Goal: Task Accomplishment & Management: Manage account settings

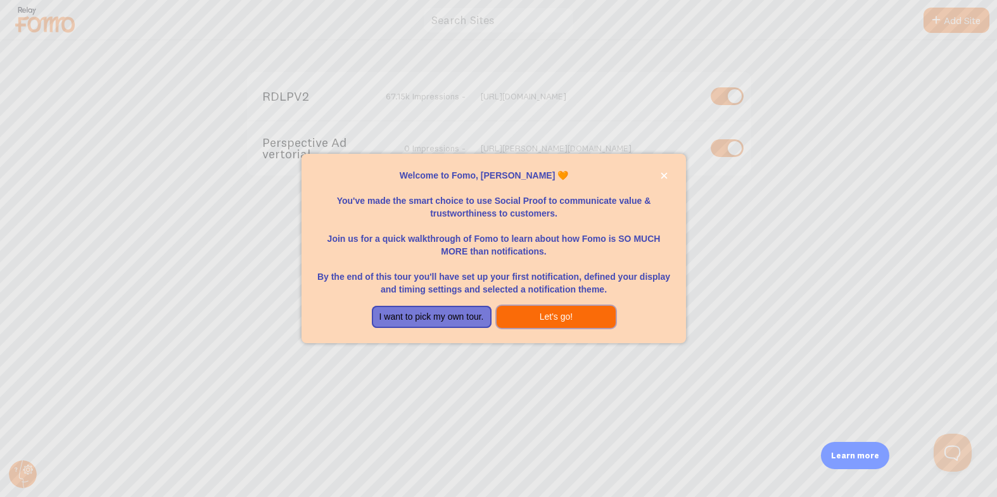
click at [559, 316] on button "Let's go!" at bounding box center [557, 317] width 120 height 23
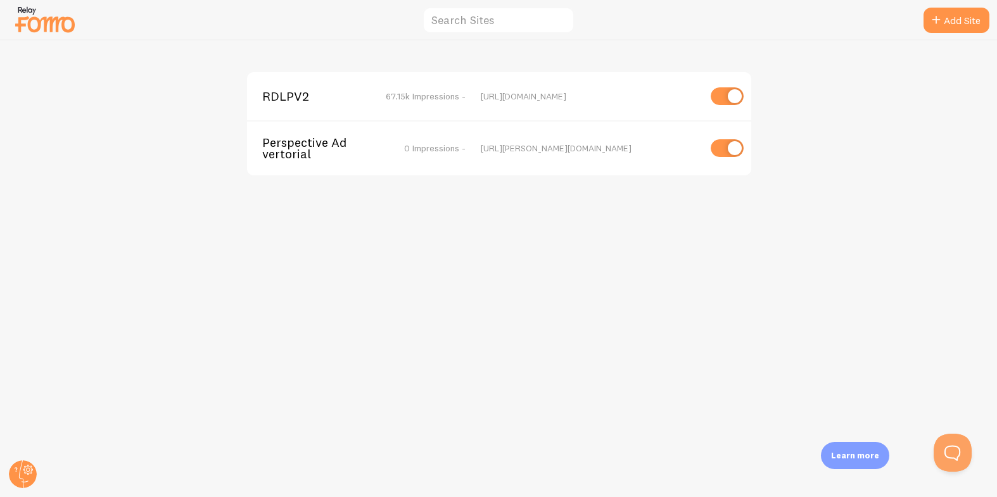
click at [288, 96] on span "RDLPV2" at bounding box center [313, 96] width 102 height 11
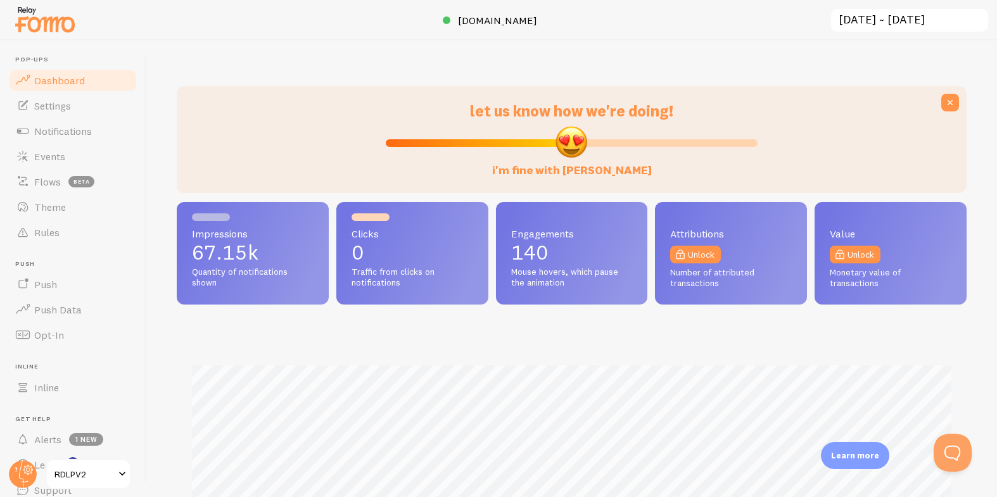
scroll to position [333, 790]
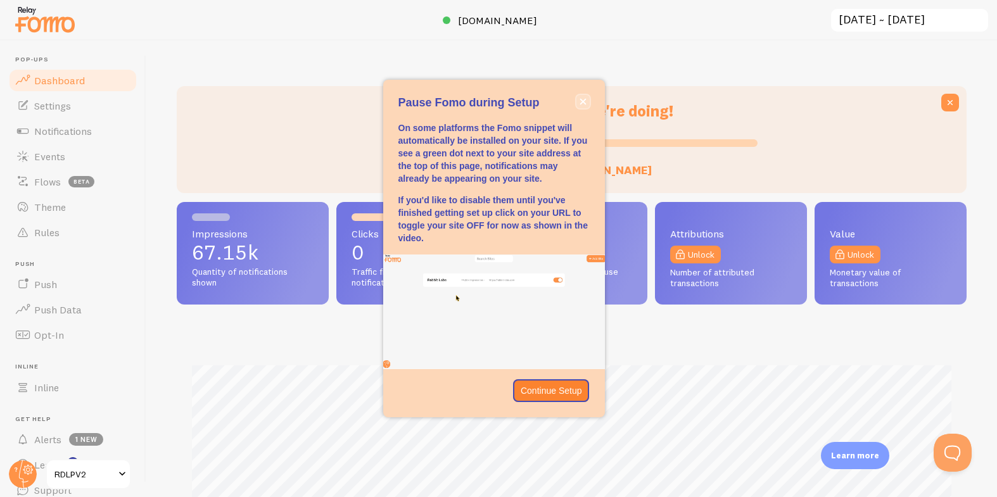
click at [581, 100] on icon "close," at bounding box center [583, 102] width 6 height 6
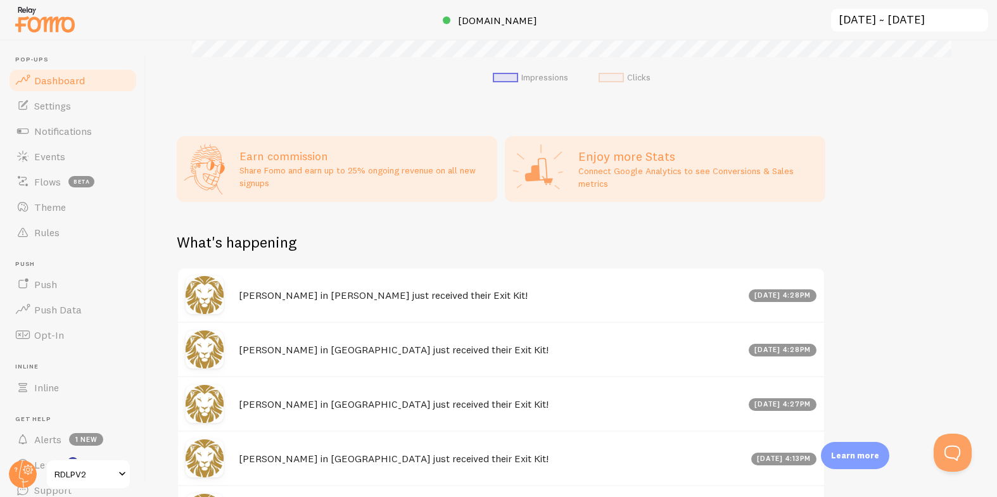
scroll to position [558, 0]
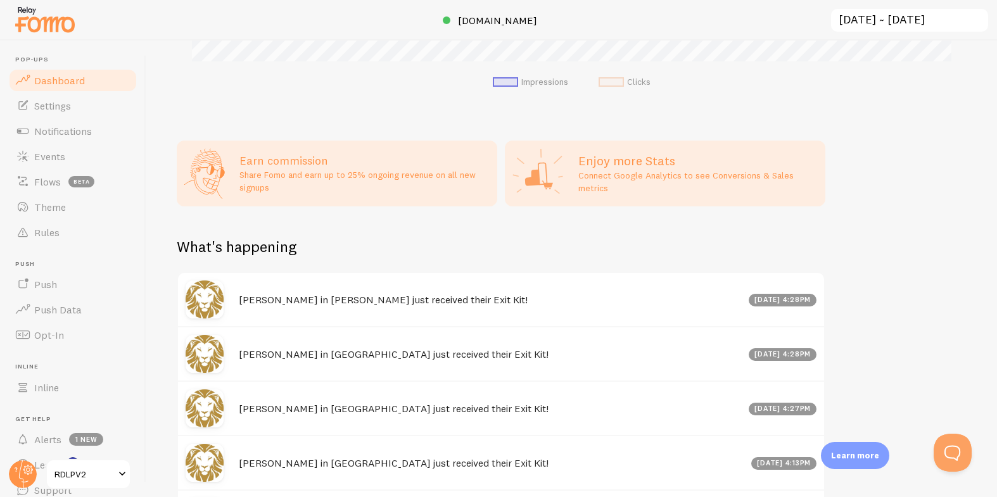
click at [615, 174] on p "Connect Google Analytics to see Conversions & Sales metrics" at bounding box center [697, 181] width 239 height 25
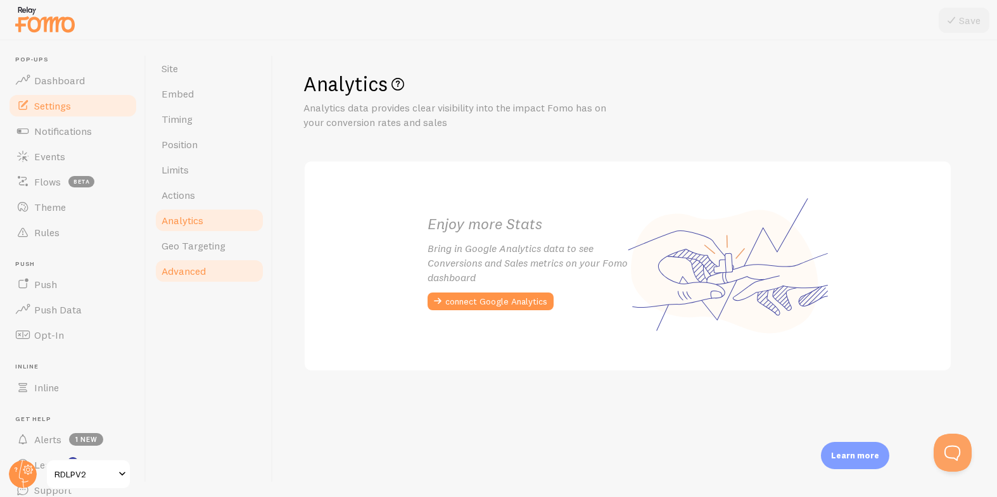
click at [182, 259] on link "Advanced" at bounding box center [209, 271] width 111 height 25
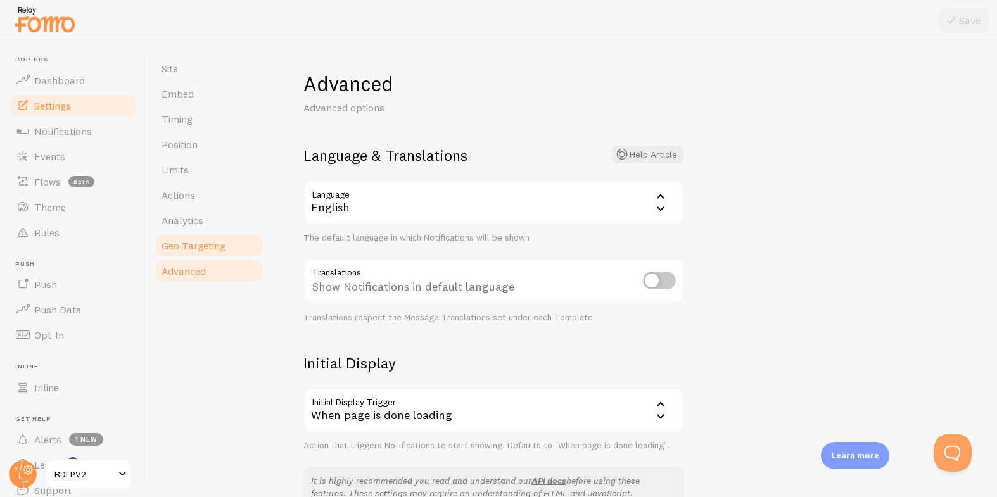
click at [184, 246] on span "Geo Targeting" at bounding box center [194, 245] width 64 height 13
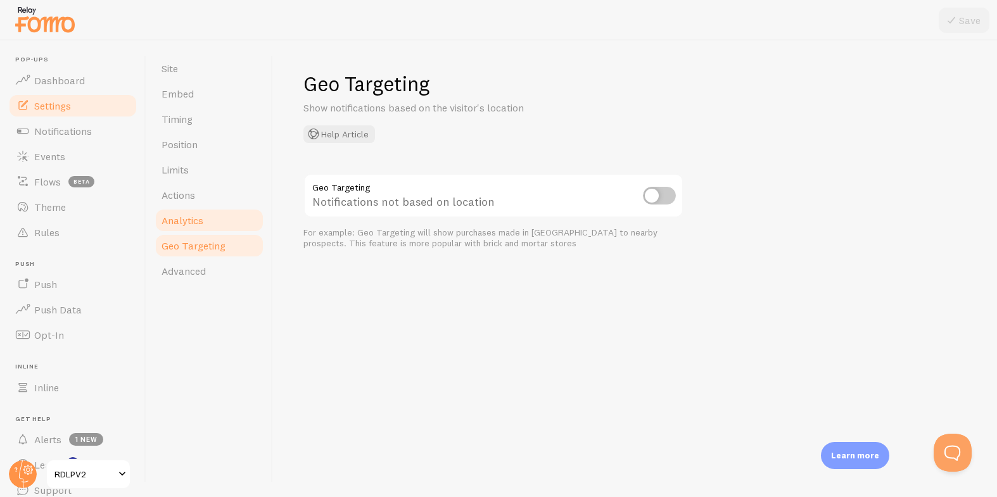
click at [182, 213] on link "Analytics" at bounding box center [209, 220] width 111 height 25
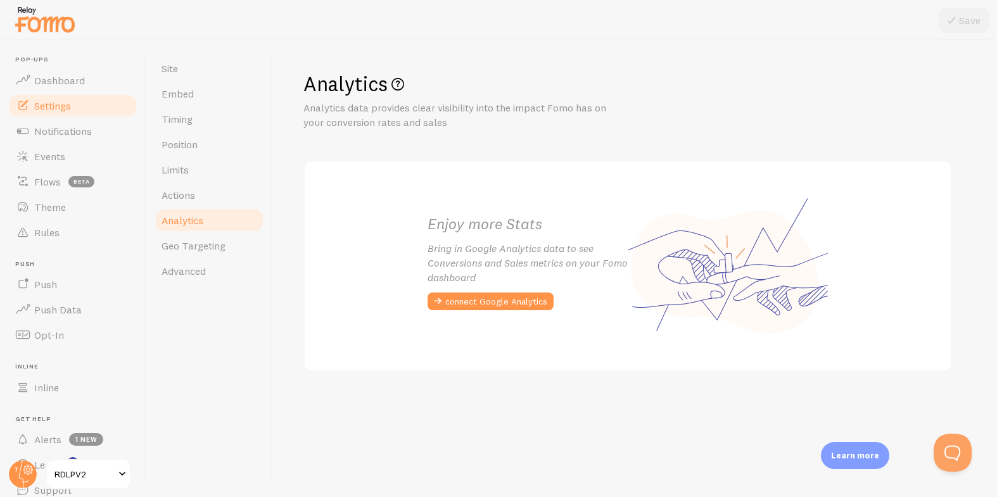
scroll to position [51, 0]
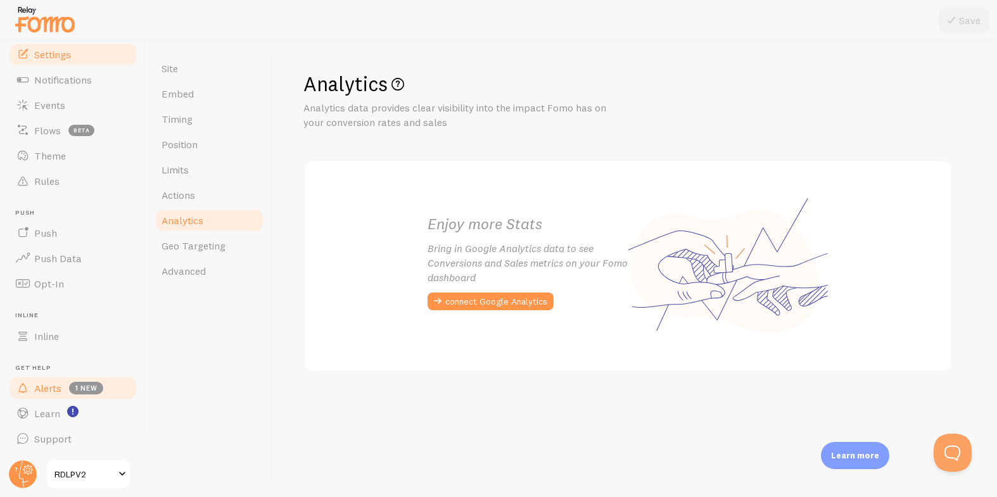
click at [62, 387] on link "Alerts 1 new" at bounding box center [73, 388] width 131 height 25
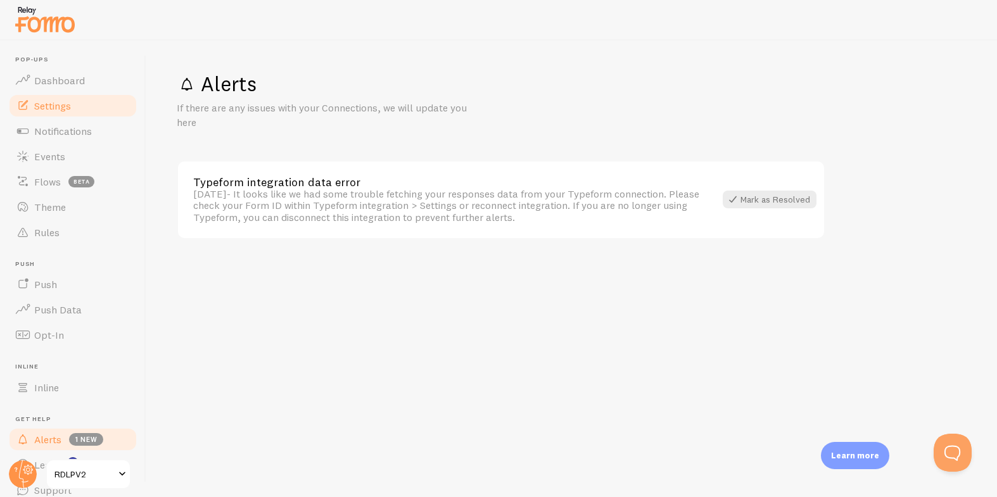
click at [56, 107] on span "Settings" at bounding box center [52, 105] width 37 height 13
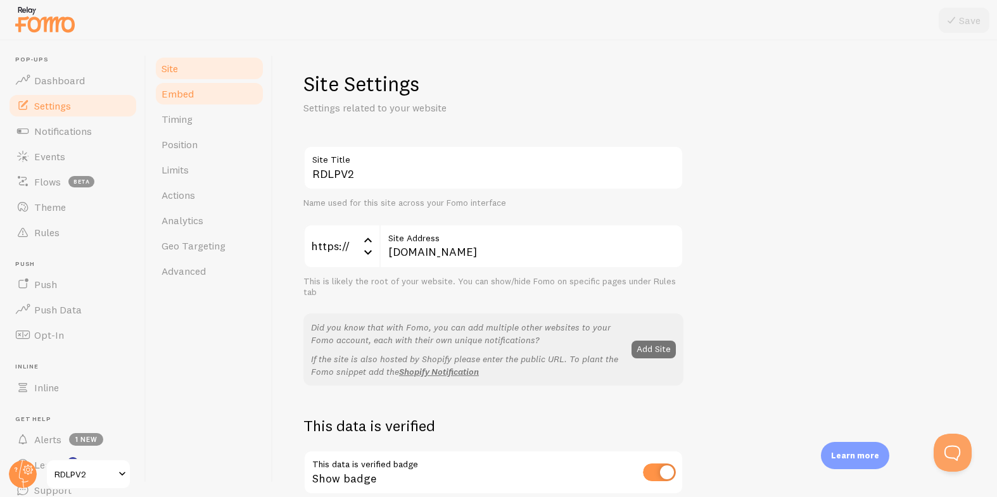
click at [177, 84] on link "Embed" at bounding box center [209, 93] width 111 height 25
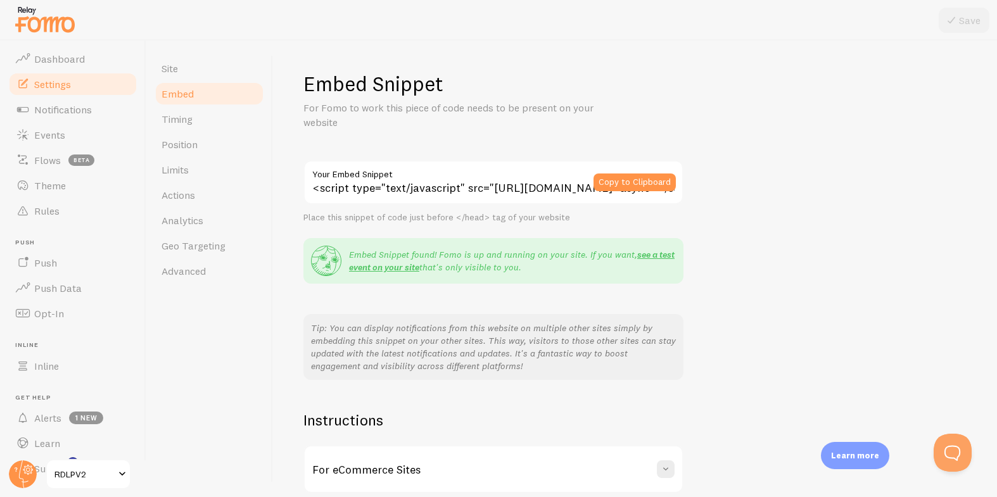
scroll to position [51, 0]
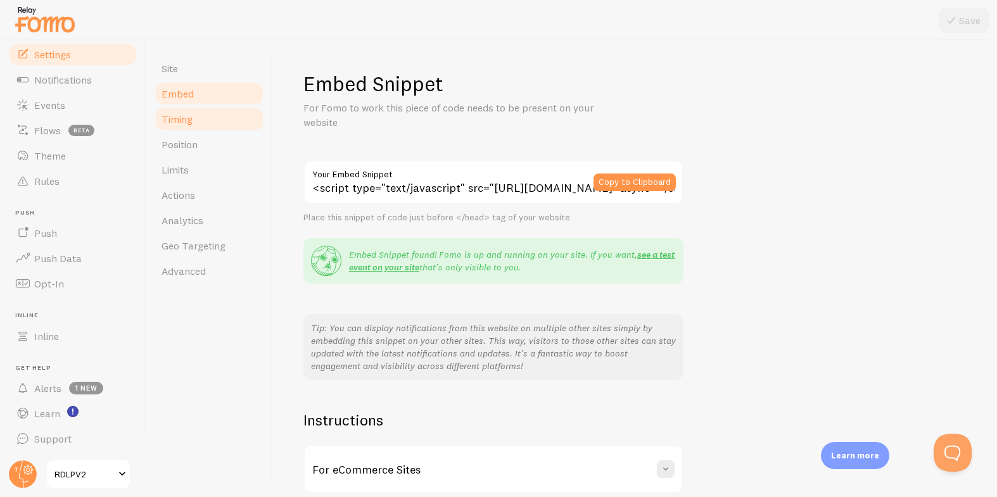
click at [174, 114] on span "Timing" at bounding box center [177, 119] width 31 height 13
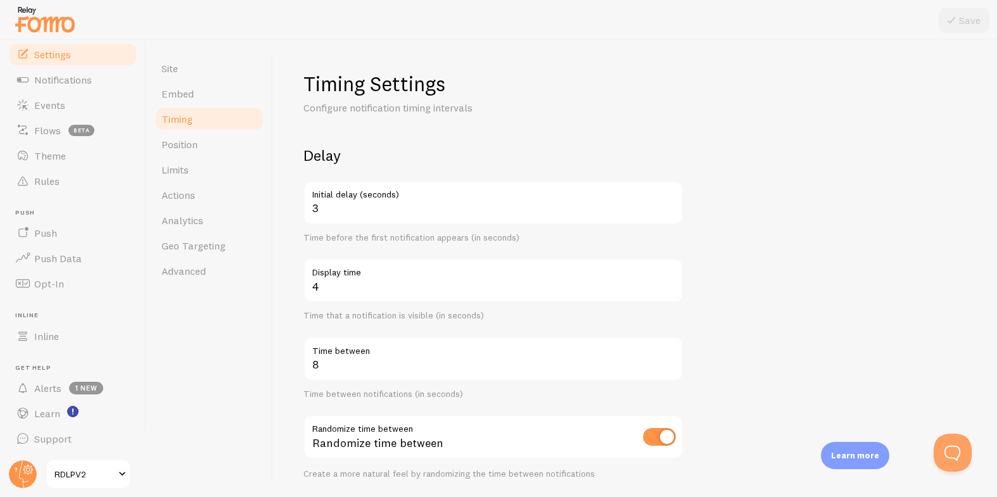
click at [174, 114] on span "Timing" at bounding box center [177, 119] width 31 height 13
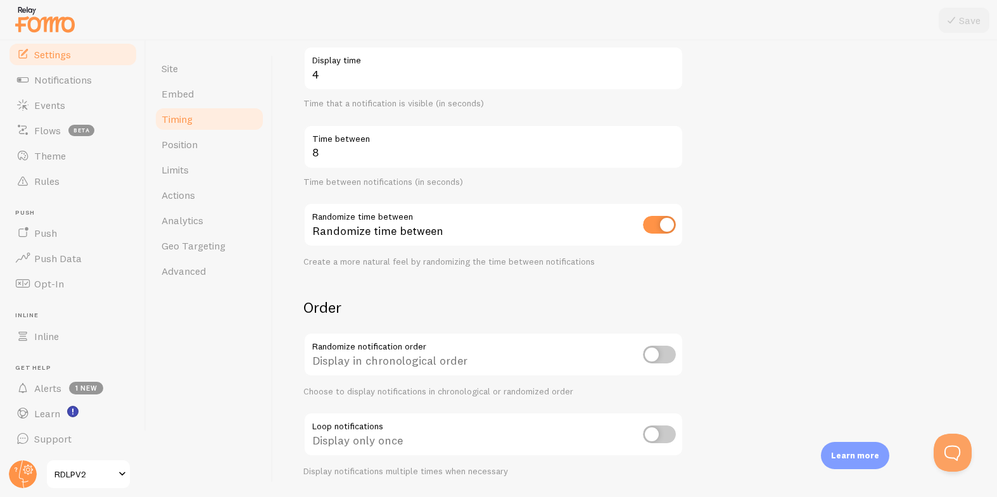
scroll to position [247, 0]
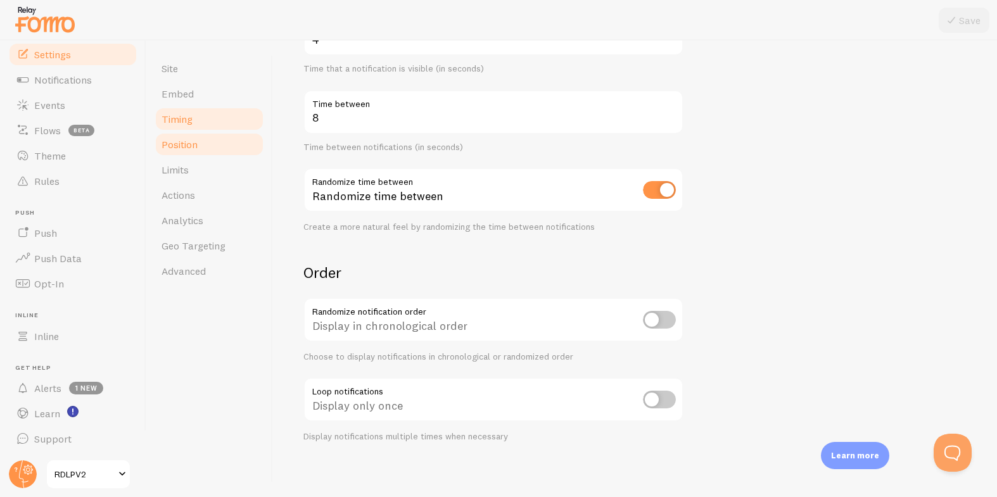
click at [191, 148] on span "Position" at bounding box center [180, 144] width 36 height 13
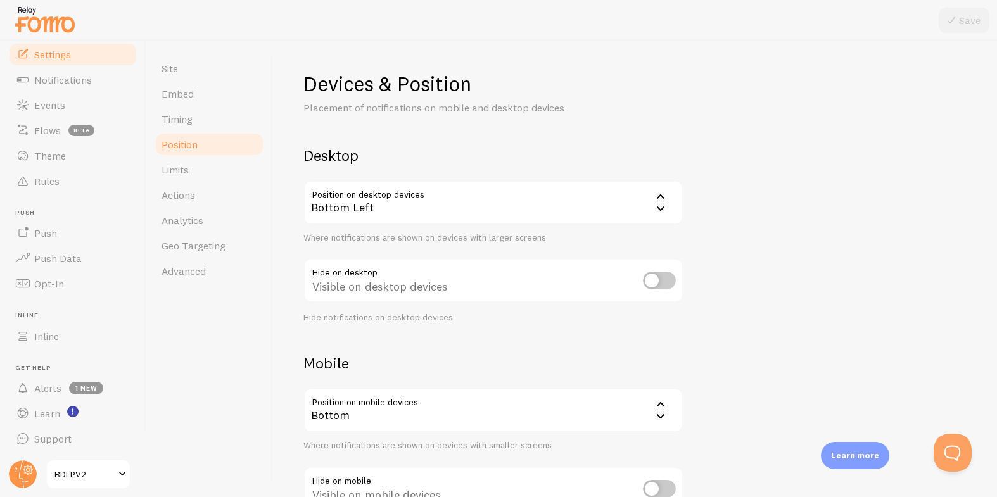
click at [45, 45] on link "Settings" at bounding box center [73, 54] width 131 height 25
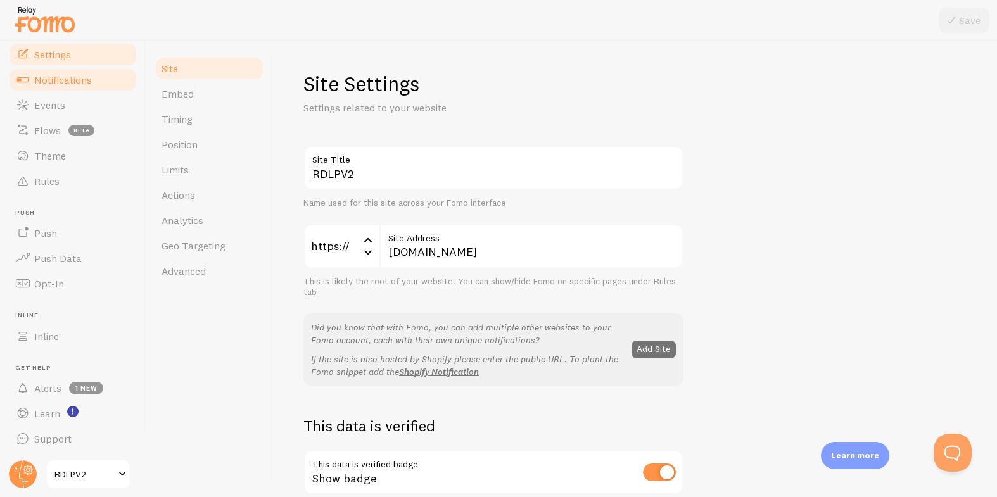
click at [49, 70] on link "Notifications" at bounding box center [73, 79] width 131 height 25
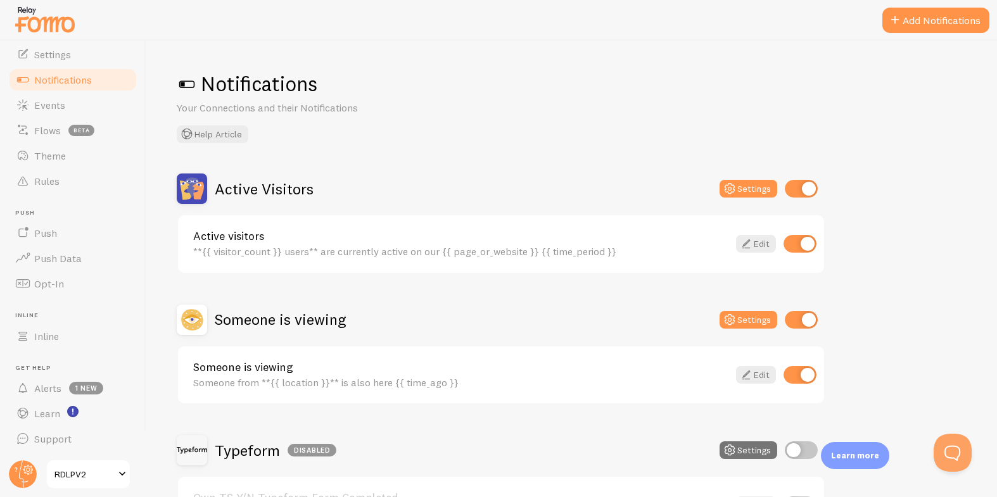
click at [27, 13] on img at bounding box center [44, 19] width 63 height 32
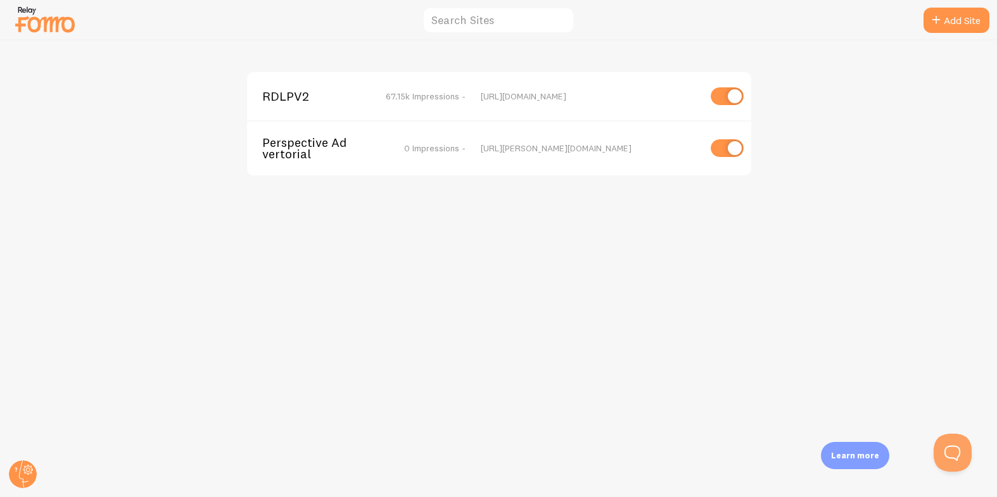
click at [282, 96] on span "RDLPV2" at bounding box center [313, 96] width 102 height 11
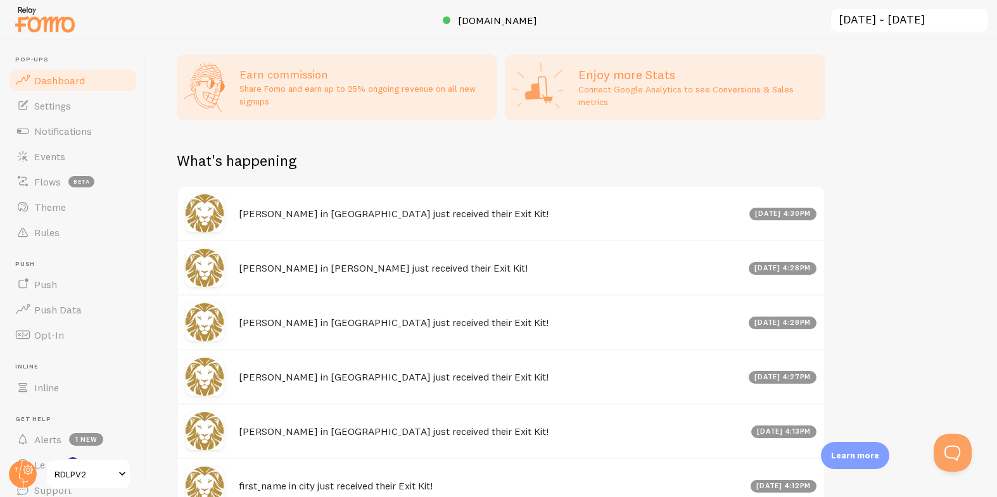
scroll to position [721, 0]
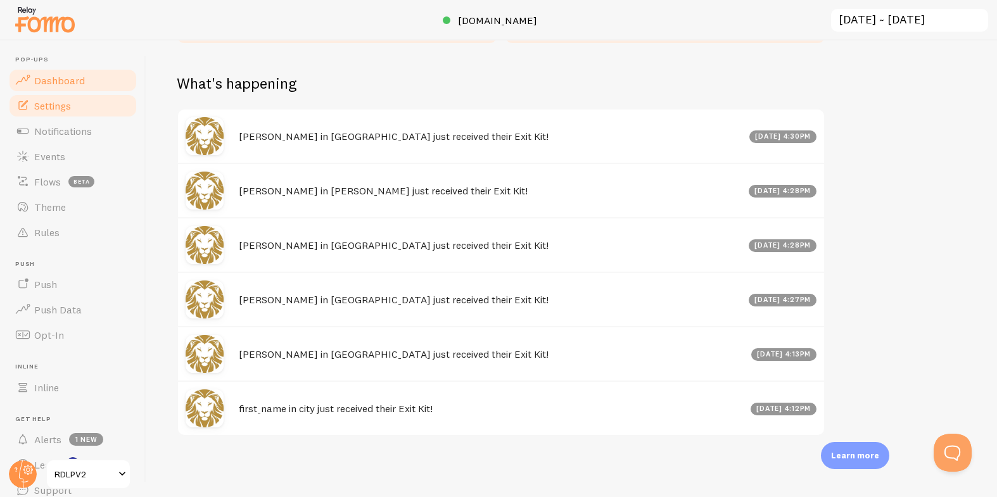
click at [70, 113] on link "Settings" at bounding box center [73, 105] width 131 height 25
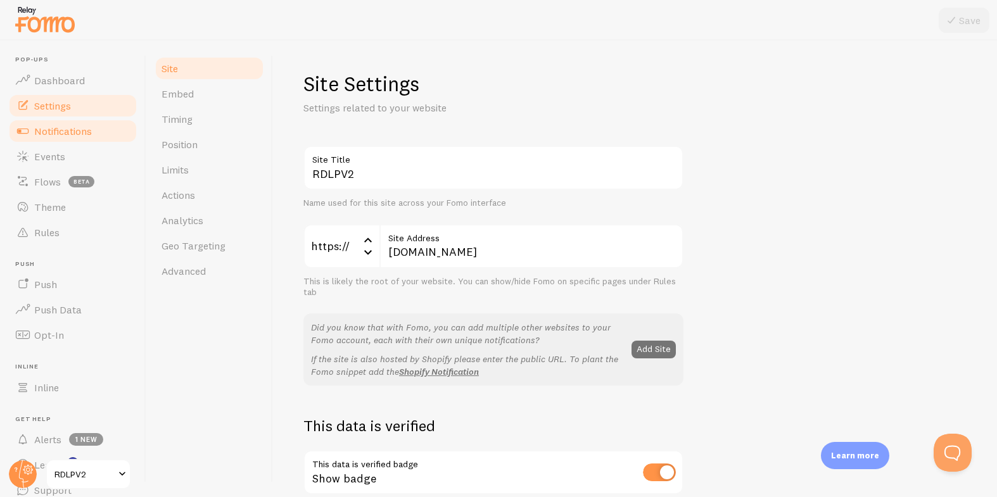
click at [68, 131] on span "Notifications" at bounding box center [63, 131] width 58 height 13
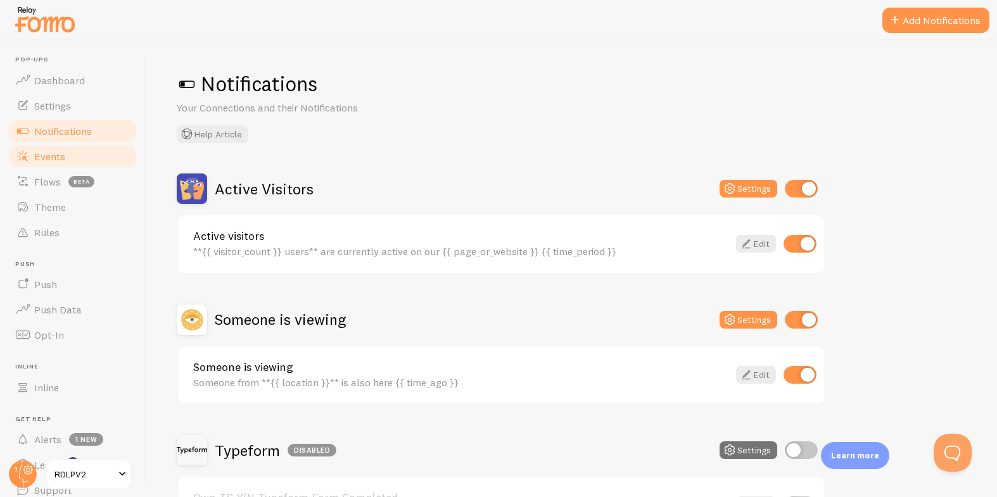
click at [71, 149] on link "Events" at bounding box center [73, 156] width 131 height 25
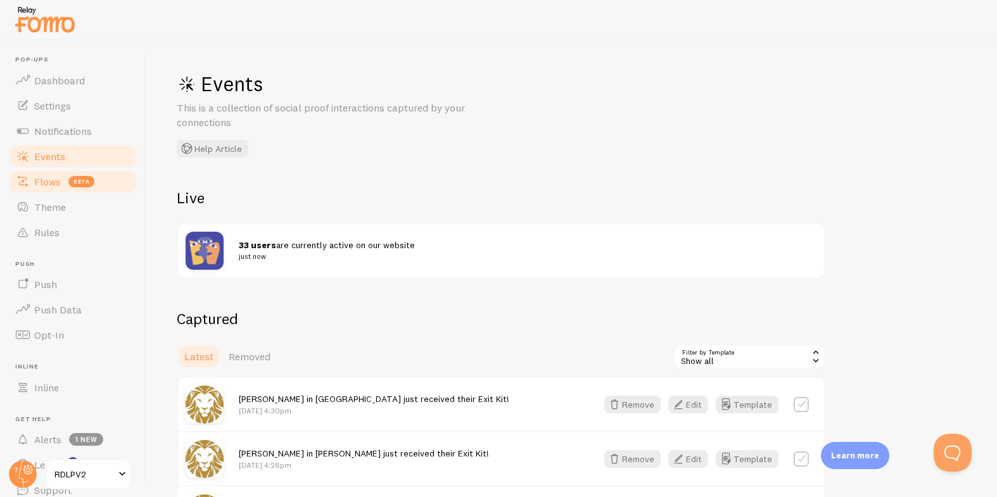
click at [60, 179] on link "Flows beta" at bounding box center [73, 181] width 131 height 25
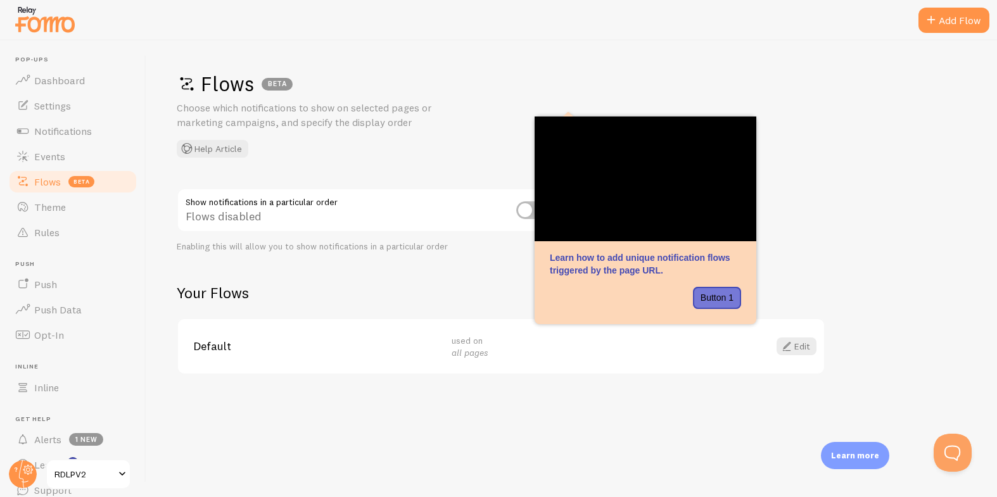
click at [815, 171] on div "Flows BETA Choose which notifications to show on selected pages or marketing ca…" at bounding box center [571, 269] width 851 height 457
click at [734, 74] on h1 "Flows BETA" at bounding box center [568, 84] width 782 height 26
click at [84, 215] on link "Theme" at bounding box center [73, 207] width 131 height 25
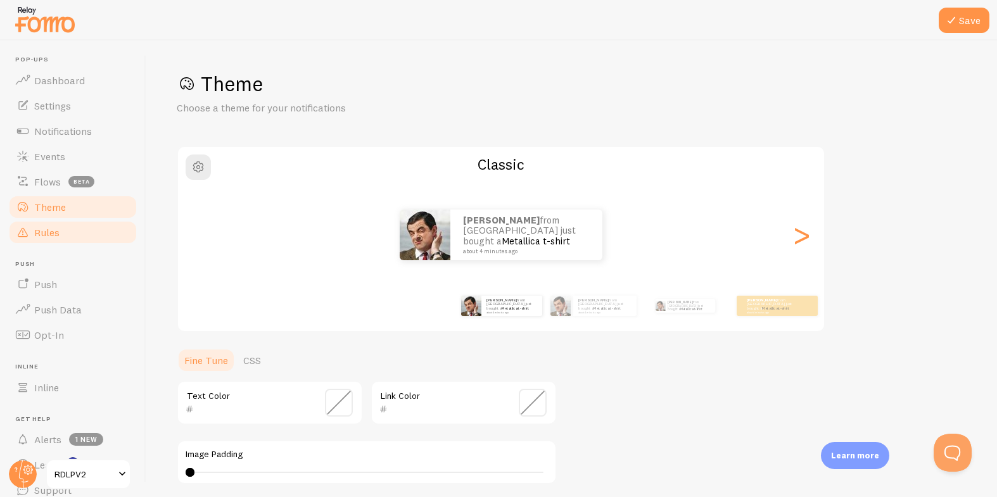
click at [78, 234] on link "Rules" at bounding box center [73, 232] width 131 height 25
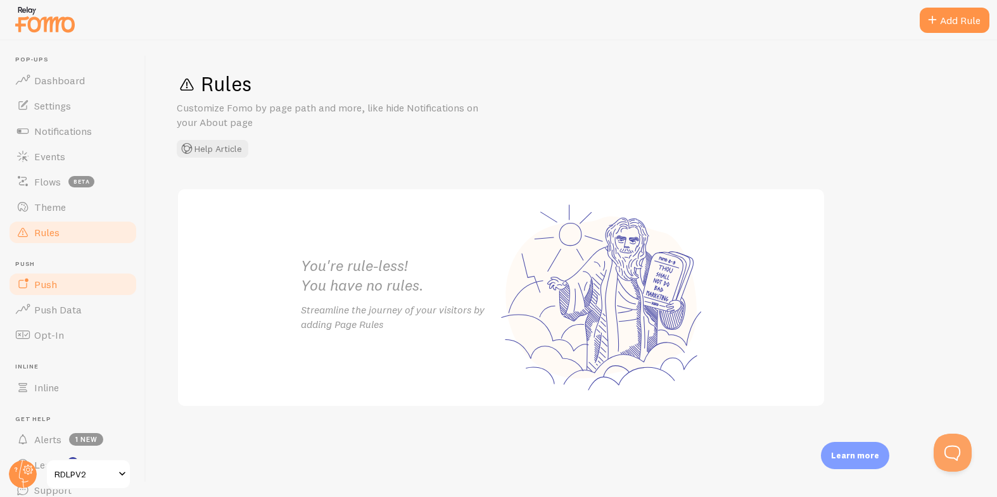
click at [62, 290] on link "Push" at bounding box center [73, 284] width 131 height 25
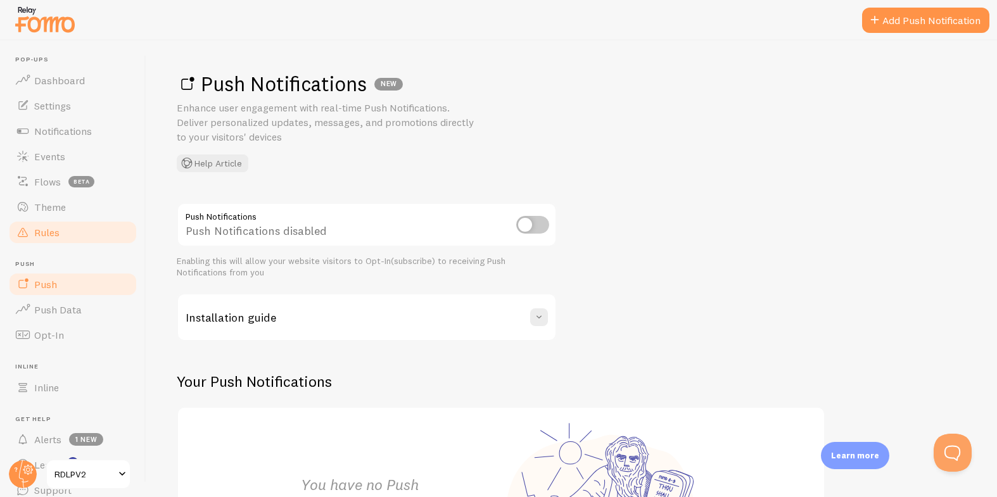
click at [44, 242] on link "Rules" at bounding box center [73, 232] width 131 height 25
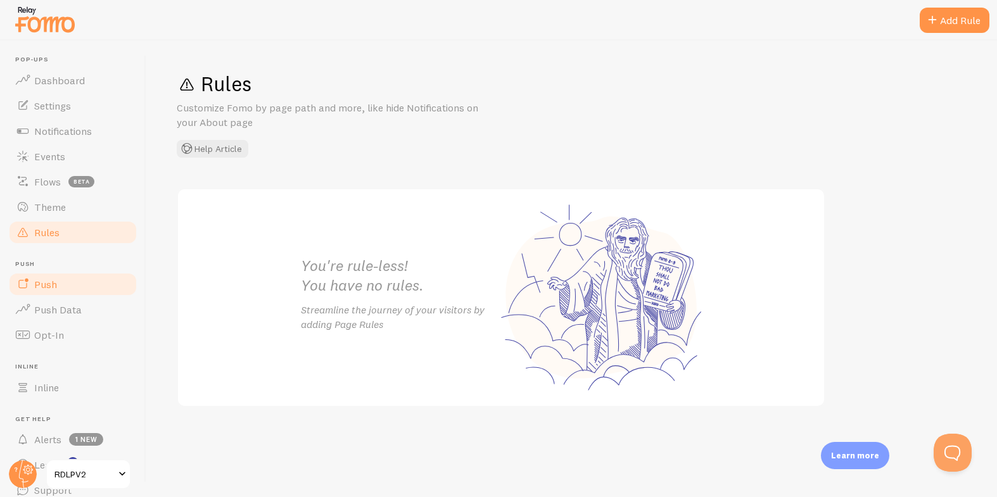
click at [46, 275] on link "Push" at bounding box center [73, 284] width 131 height 25
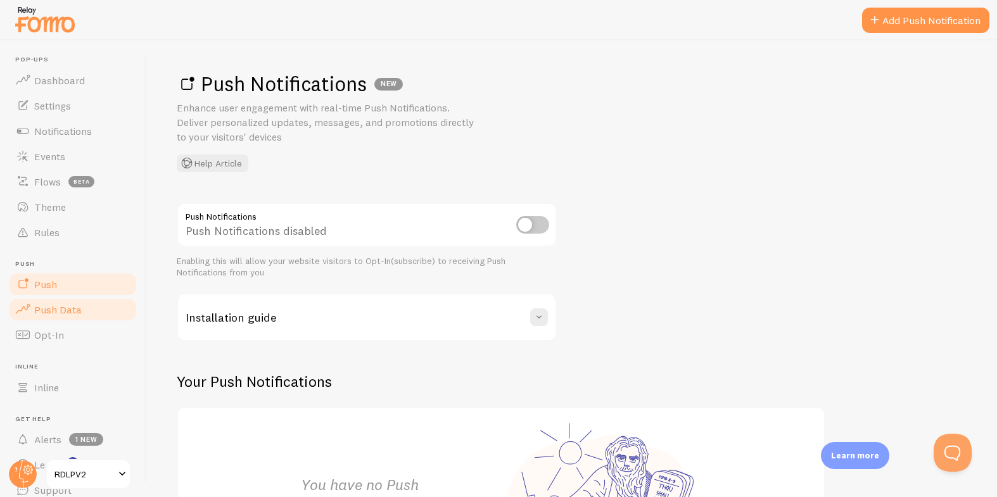
scroll to position [51, 0]
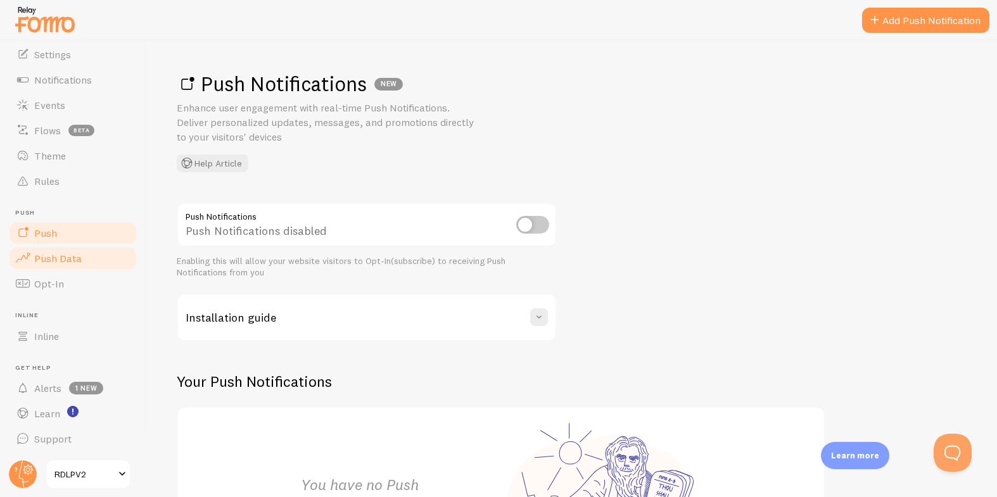
click at [53, 254] on span "Push Data" at bounding box center [58, 258] width 48 height 13
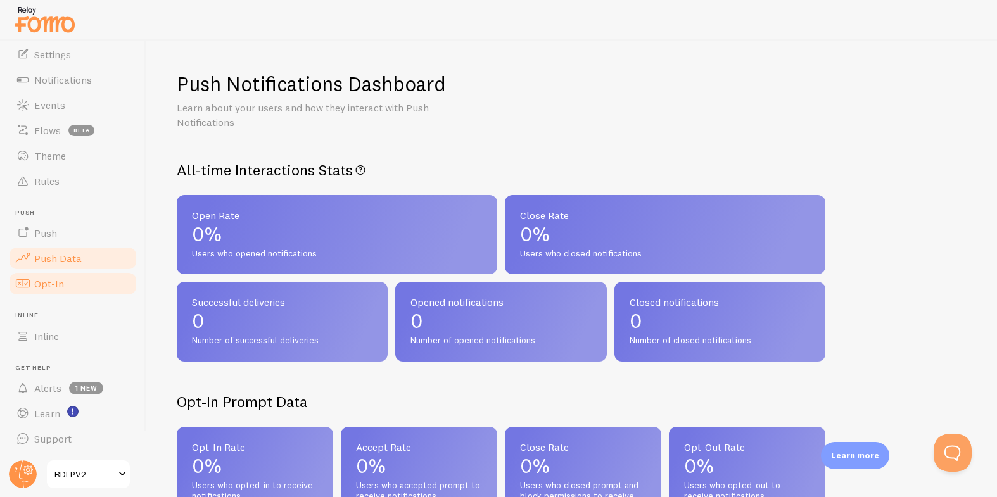
click at [57, 272] on link "Opt-In" at bounding box center [73, 283] width 131 height 25
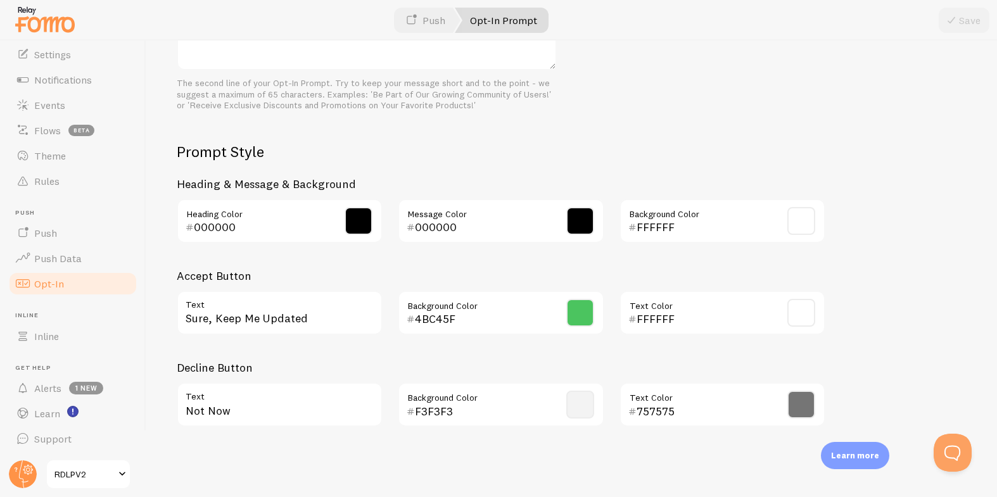
scroll to position [540, 0]
click at [82, 390] on span "1 new" at bounding box center [86, 388] width 34 height 13
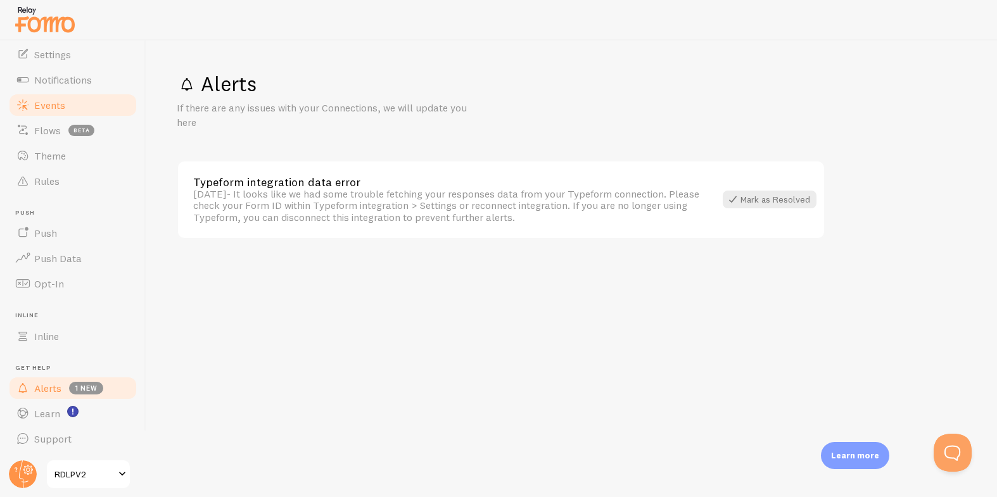
click at [46, 103] on span "Events" at bounding box center [49, 105] width 31 height 13
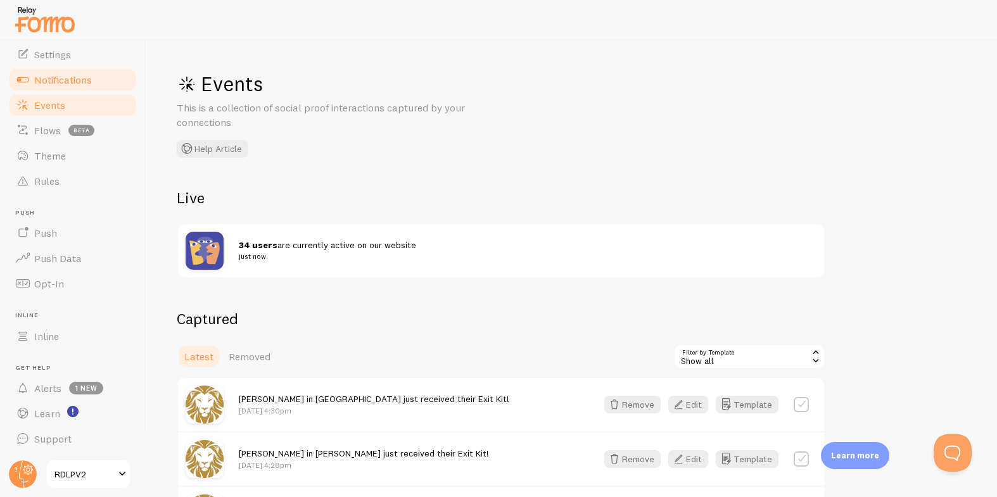
click at [50, 80] on span "Notifications" at bounding box center [63, 79] width 58 height 13
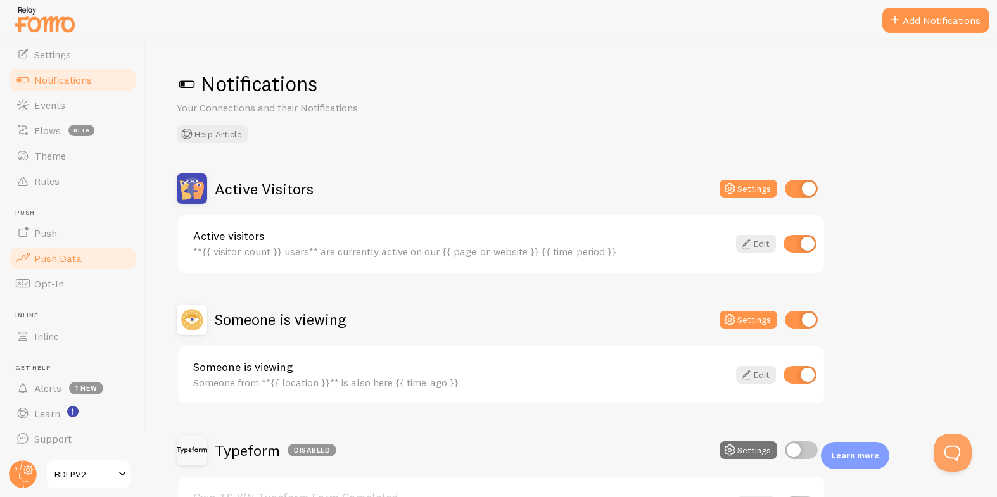
click at [60, 259] on span "Push Data" at bounding box center [58, 258] width 48 height 13
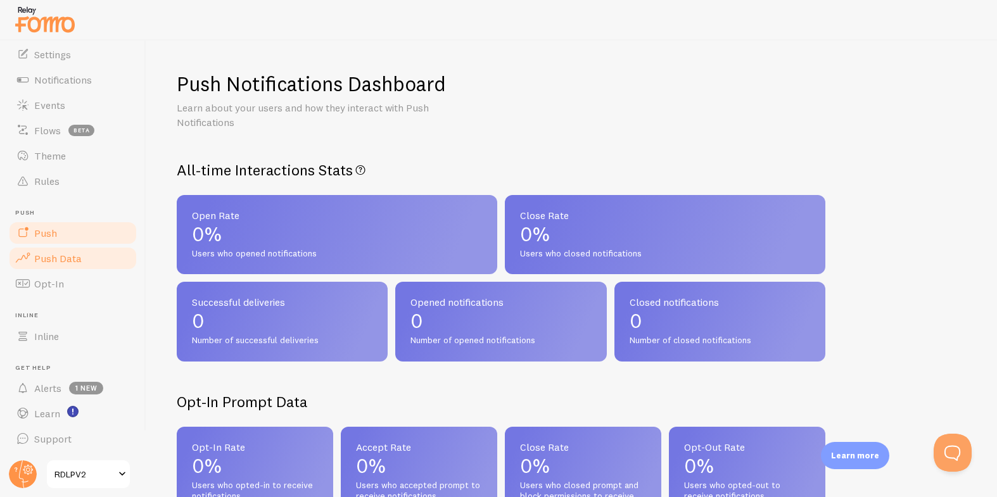
click at [53, 237] on span "Push" at bounding box center [45, 233] width 23 height 13
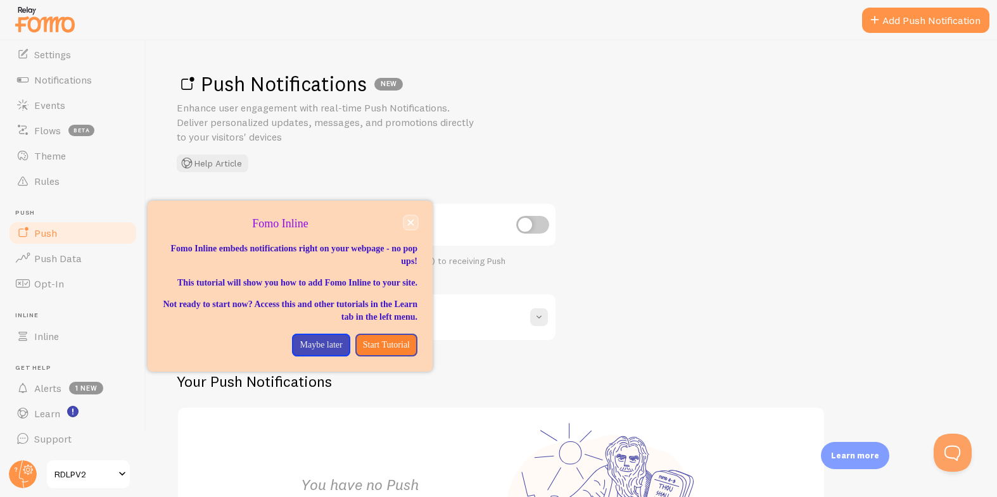
click at [414, 219] on button "close," at bounding box center [410, 222] width 13 height 13
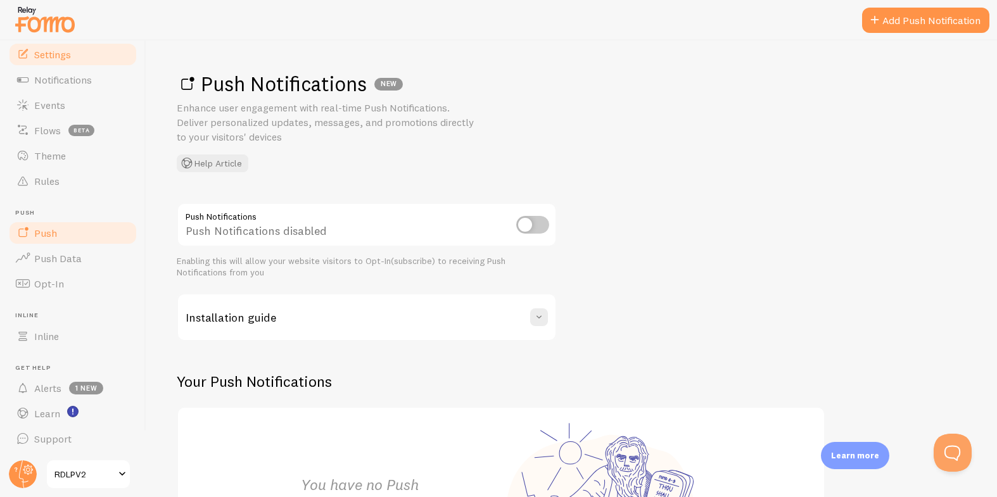
click at [67, 54] on span "Settings" at bounding box center [52, 54] width 37 height 13
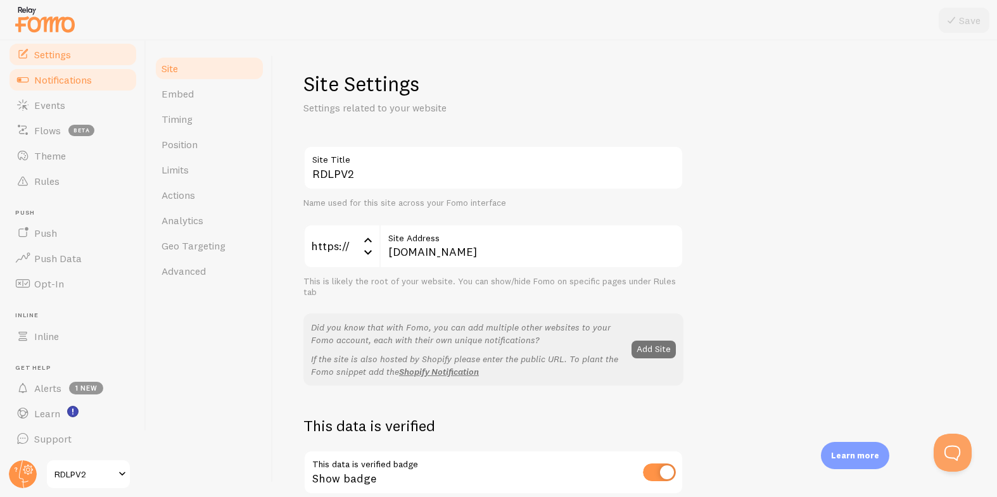
click at [61, 75] on span "Notifications" at bounding box center [63, 79] width 58 height 13
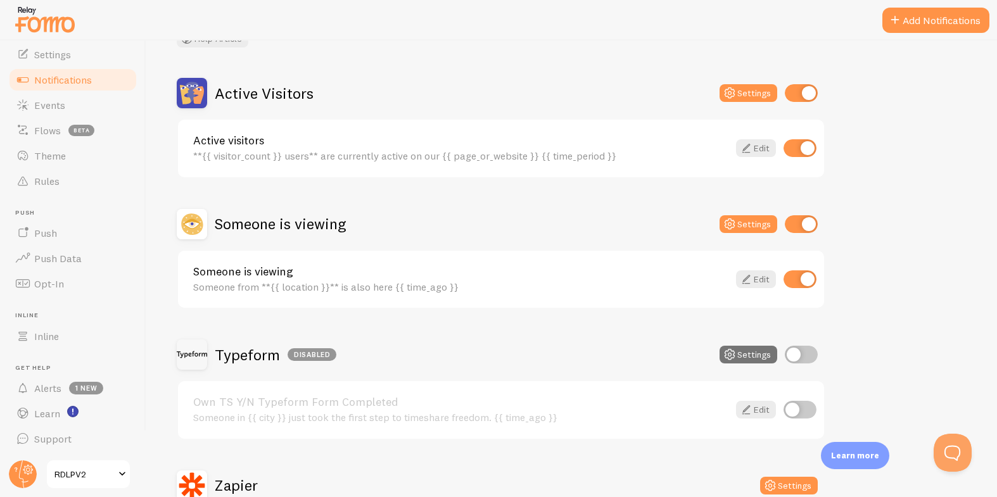
scroll to position [328, 0]
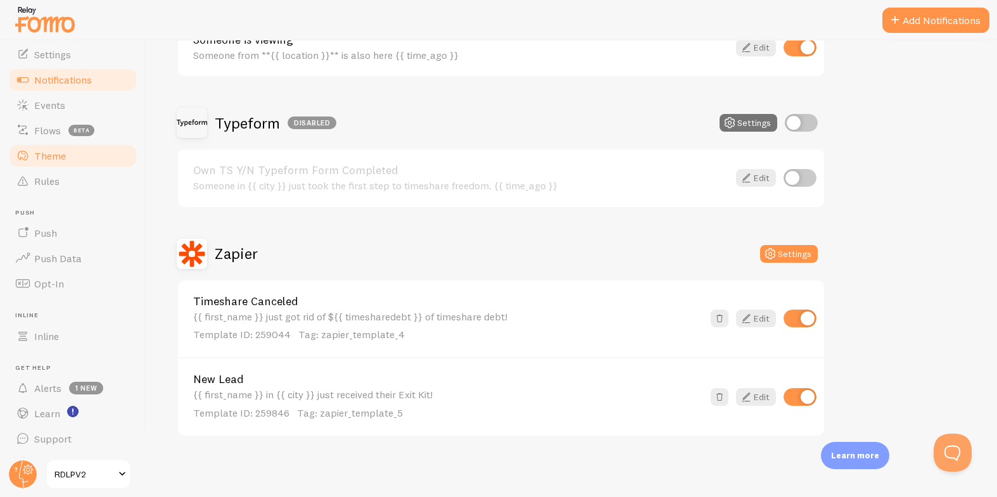
click at [49, 151] on span "Theme" at bounding box center [50, 156] width 32 height 13
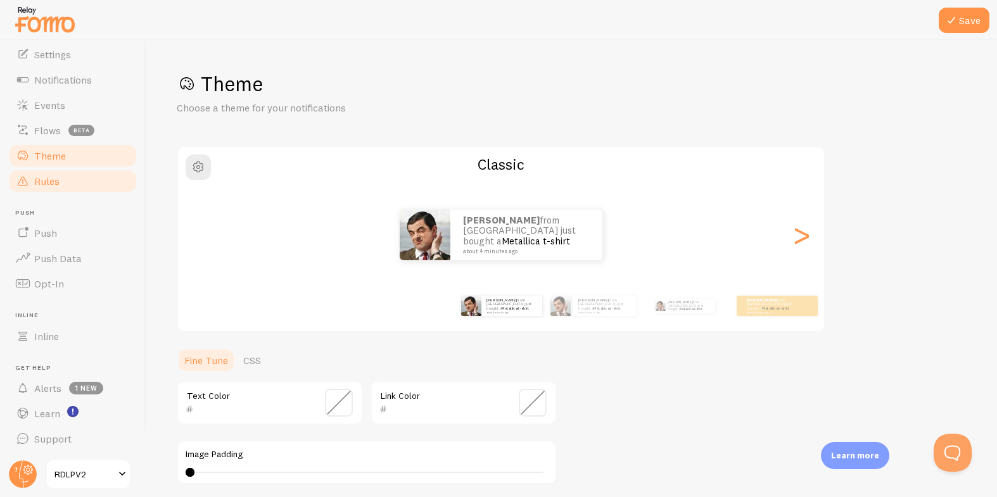
click at [51, 179] on span "Rules" at bounding box center [46, 181] width 25 height 13
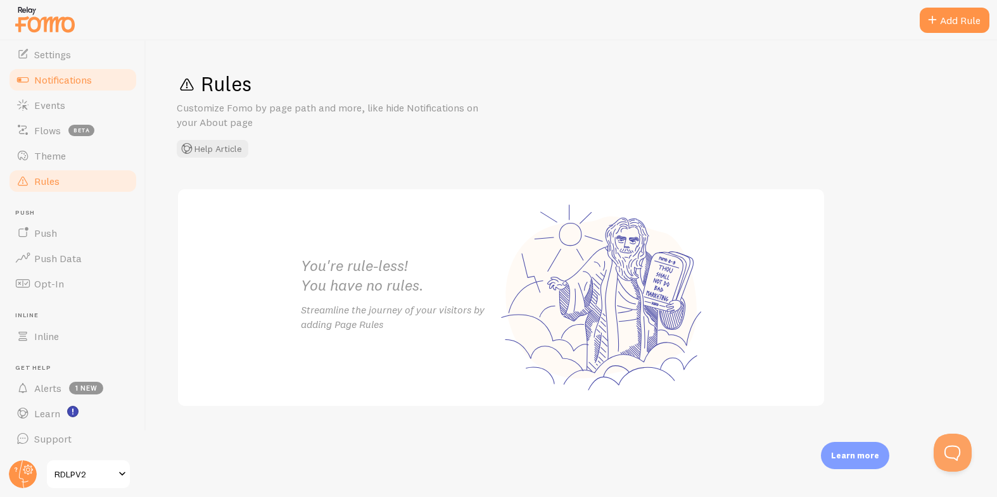
click at [50, 73] on span "Notifications" at bounding box center [63, 79] width 58 height 13
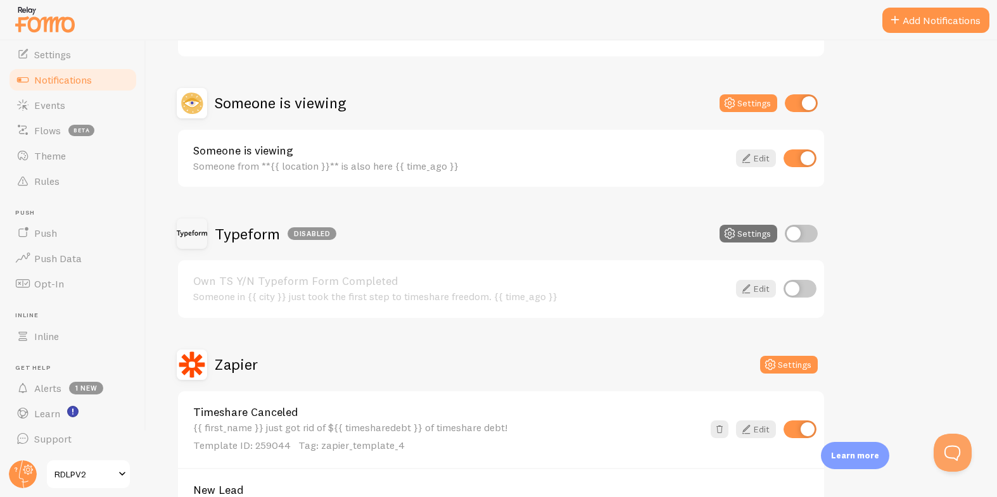
scroll to position [226, 0]
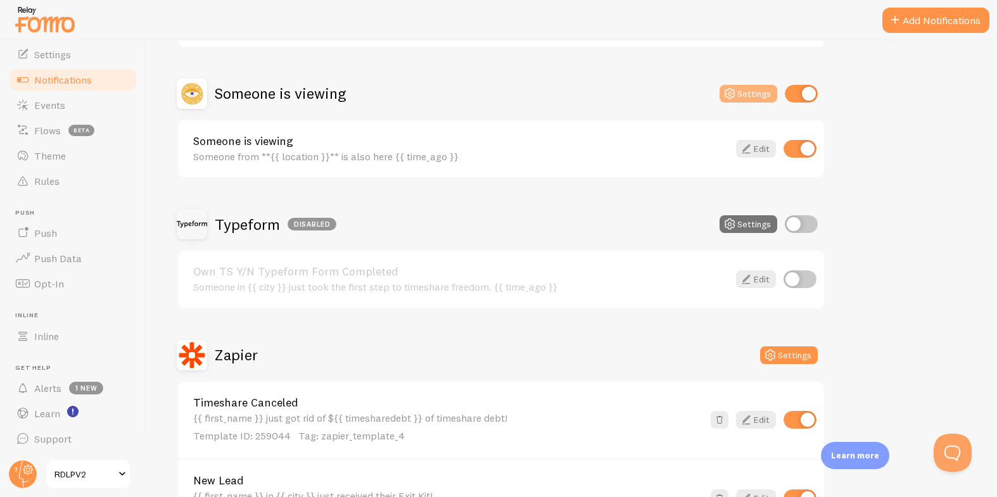
click at [736, 90] on icon at bounding box center [729, 93] width 15 height 15
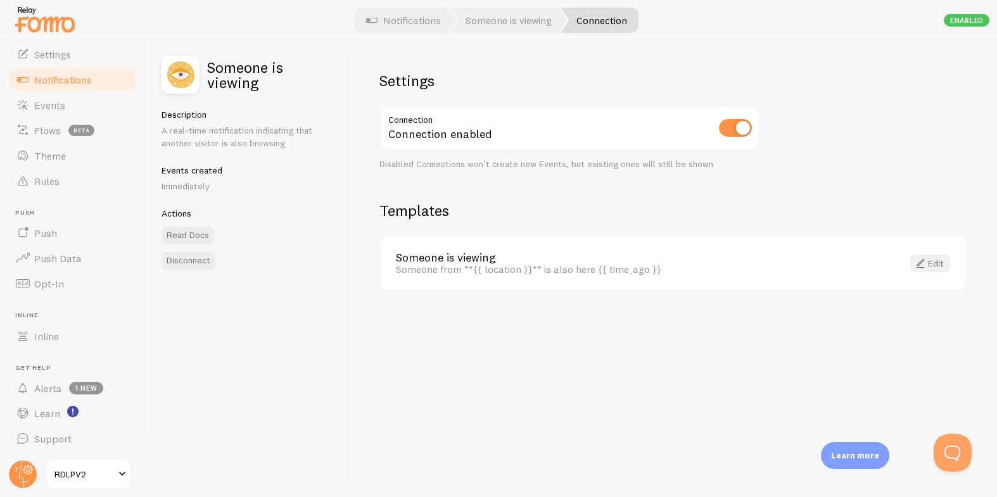
click at [926, 263] on span at bounding box center [920, 263] width 15 height 15
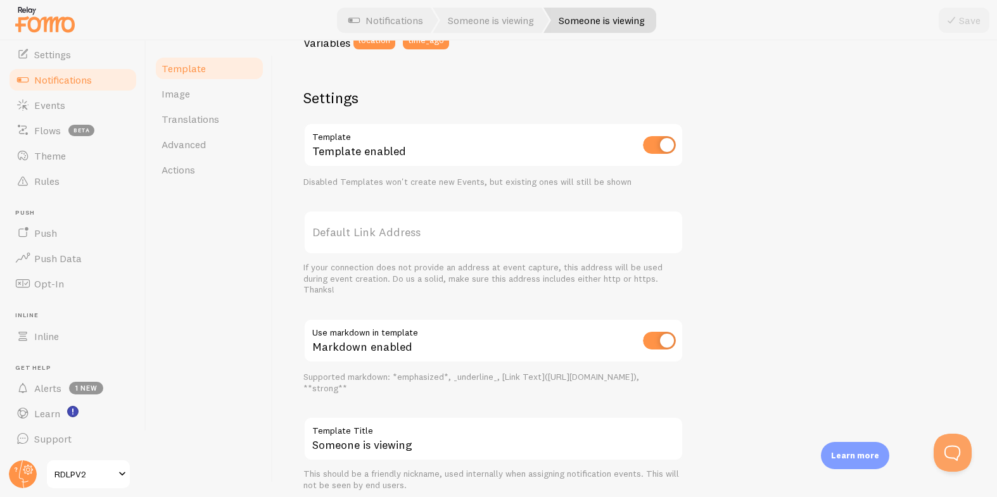
scroll to position [418, 0]
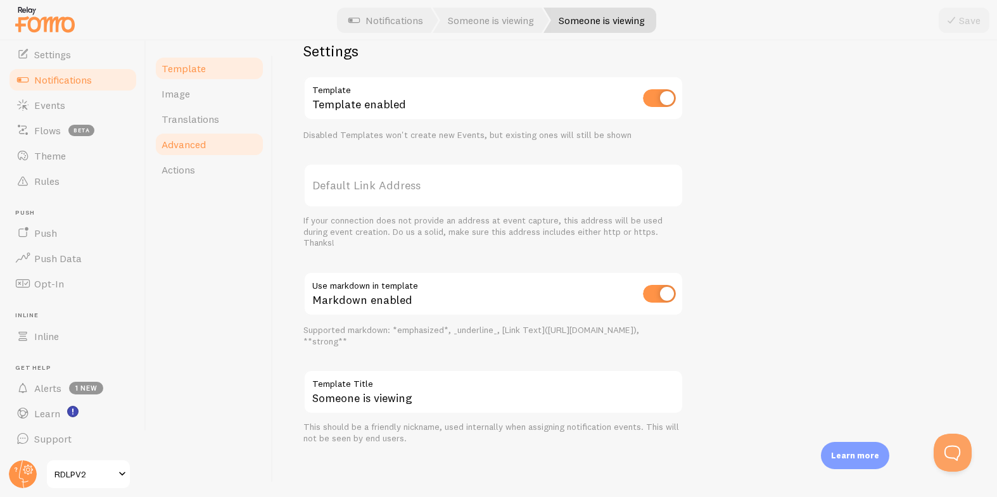
click at [187, 147] on span "Advanced" at bounding box center [184, 144] width 44 height 13
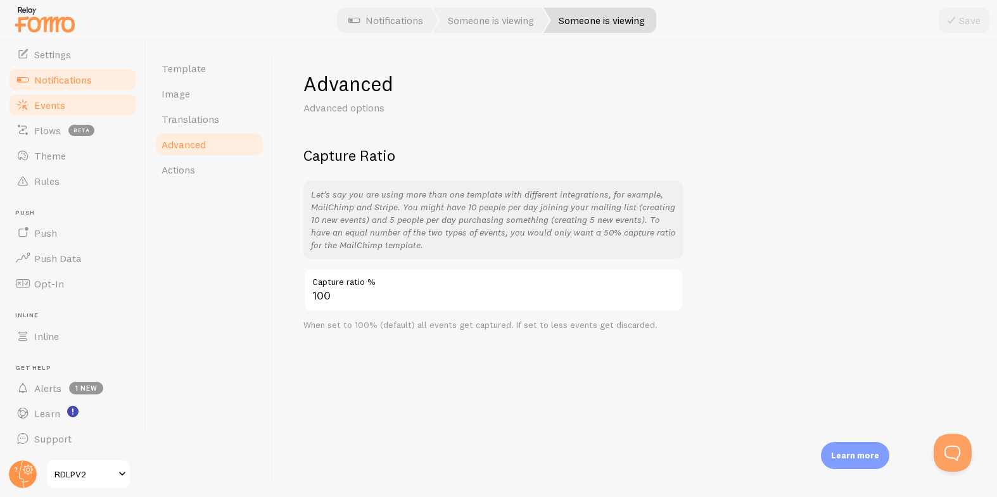
click at [79, 99] on link "Events" at bounding box center [73, 105] width 131 height 25
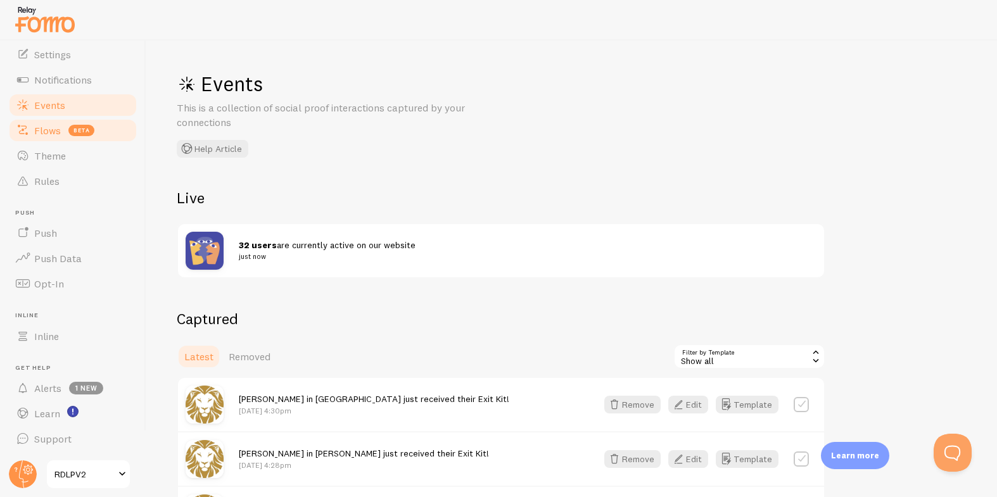
click at [57, 137] on link "Flows beta" at bounding box center [73, 130] width 131 height 25
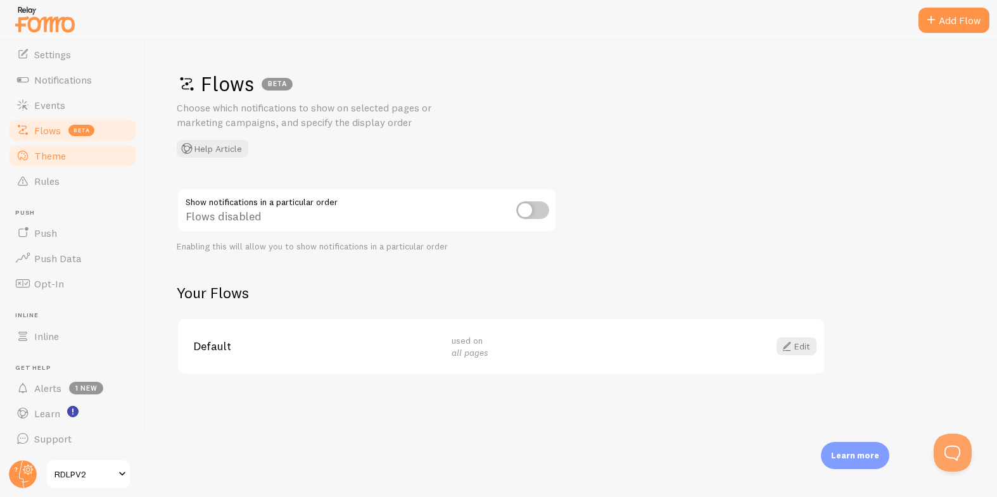
click at [51, 157] on span "Theme" at bounding box center [50, 156] width 32 height 13
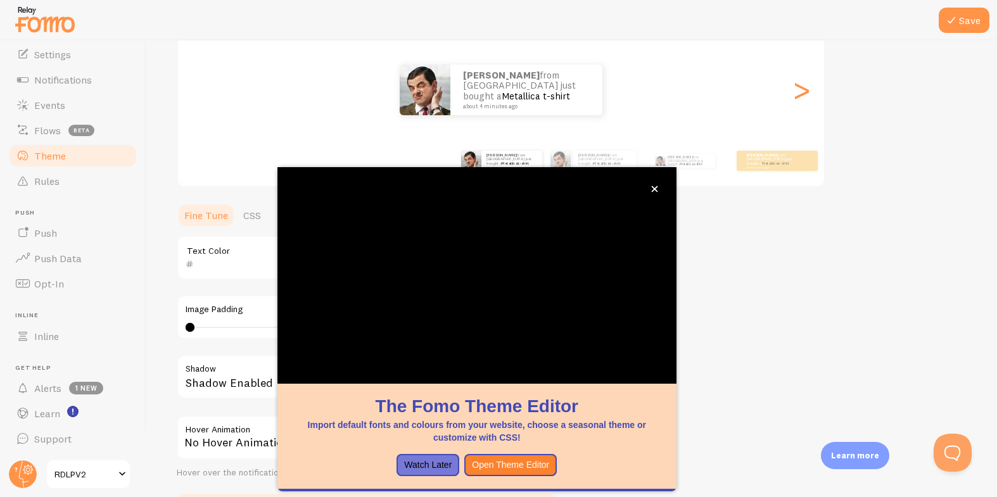
scroll to position [236, 0]
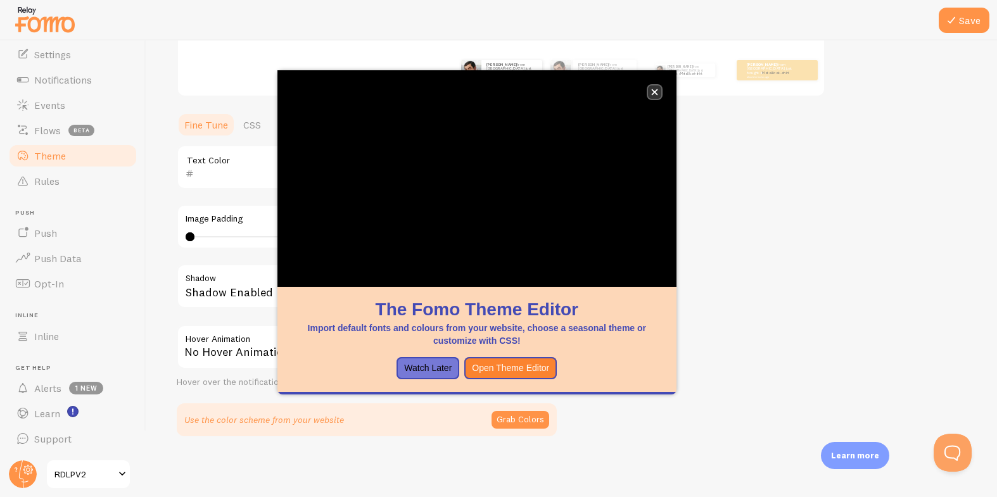
click at [656, 89] on icon "close," at bounding box center [654, 92] width 7 height 7
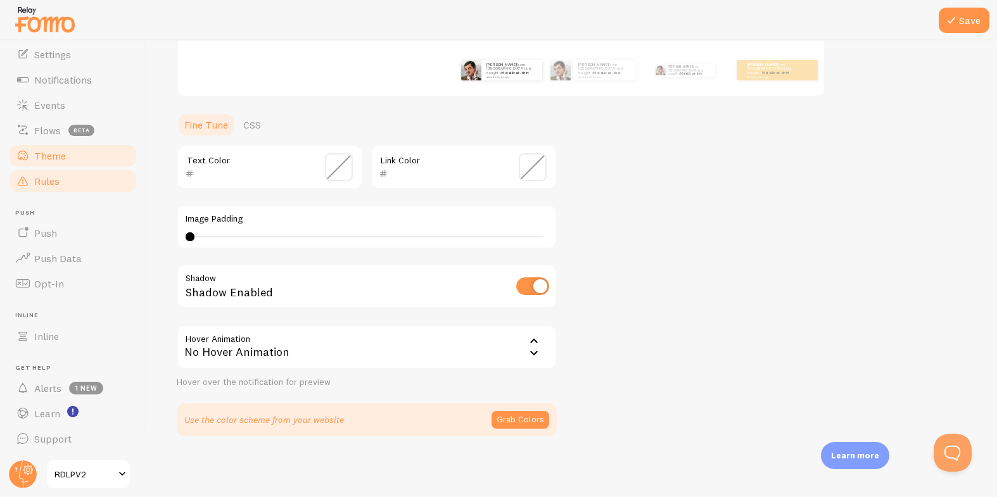
click at [56, 177] on span "Rules" at bounding box center [46, 181] width 25 height 13
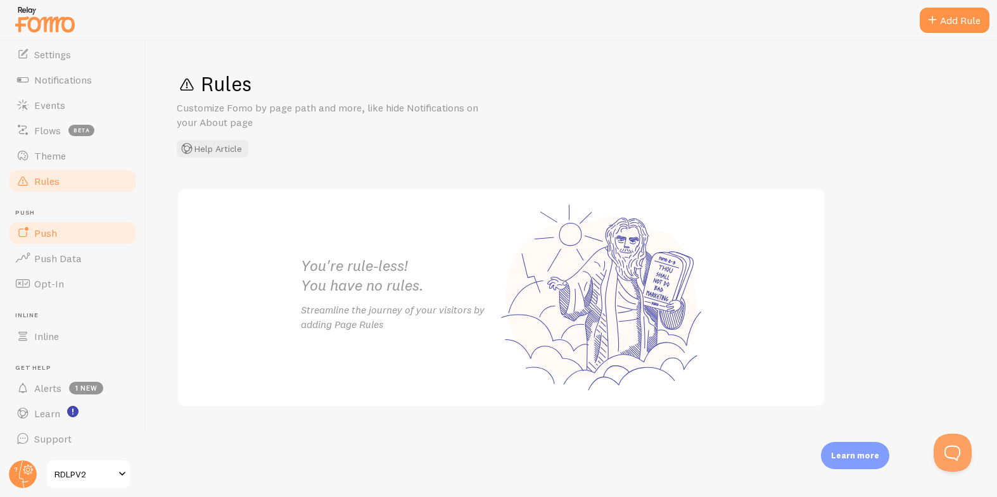
click at [40, 233] on span "Push" at bounding box center [45, 233] width 23 height 13
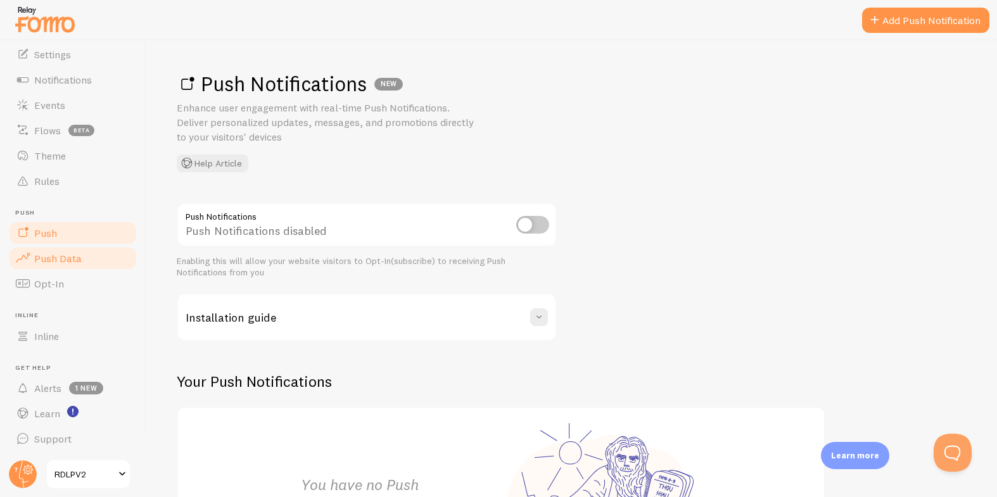
click at [42, 254] on span "Push Data" at bounding box center [58, 258] width 48 height 13
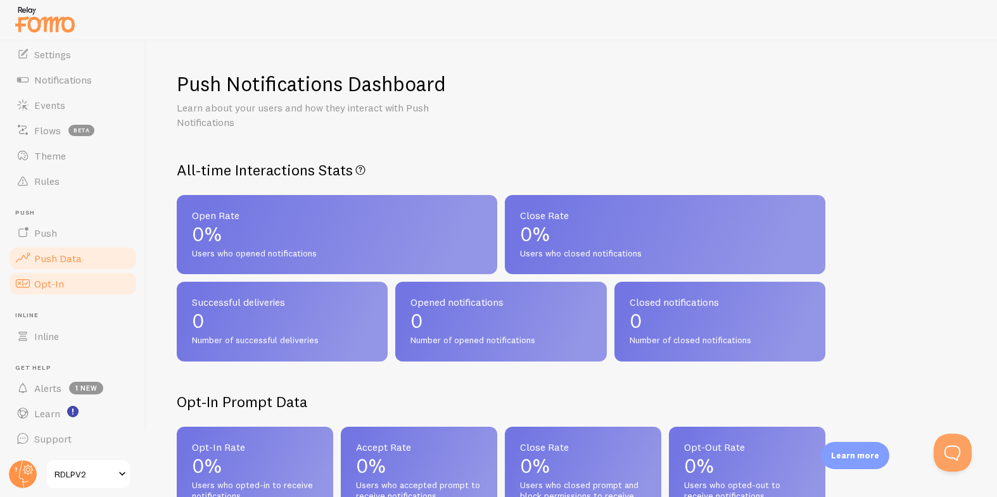
click at [49, 281] on span "Opt-In" at bounding box center [49, 284] width 30 height 13
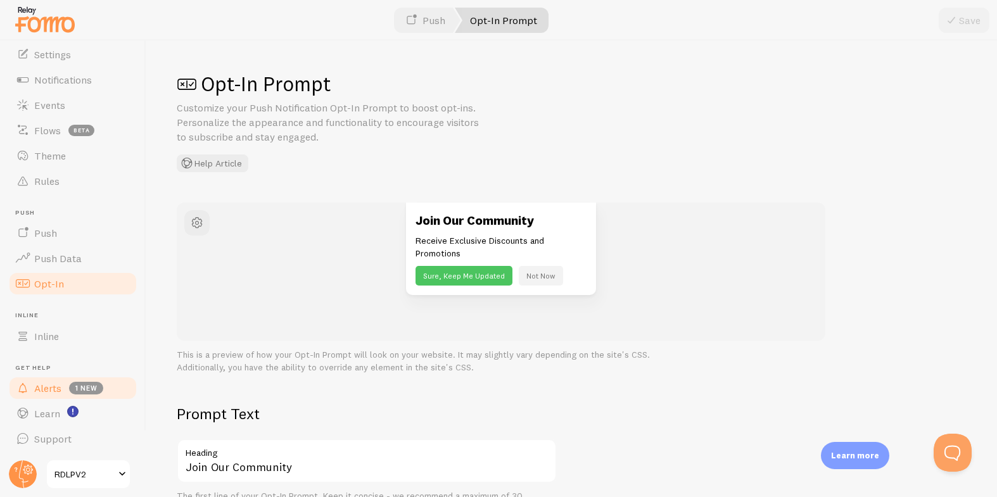
click at [46, 391] on span "Alerts" at bounding box center [47, 388] width 27 height 13
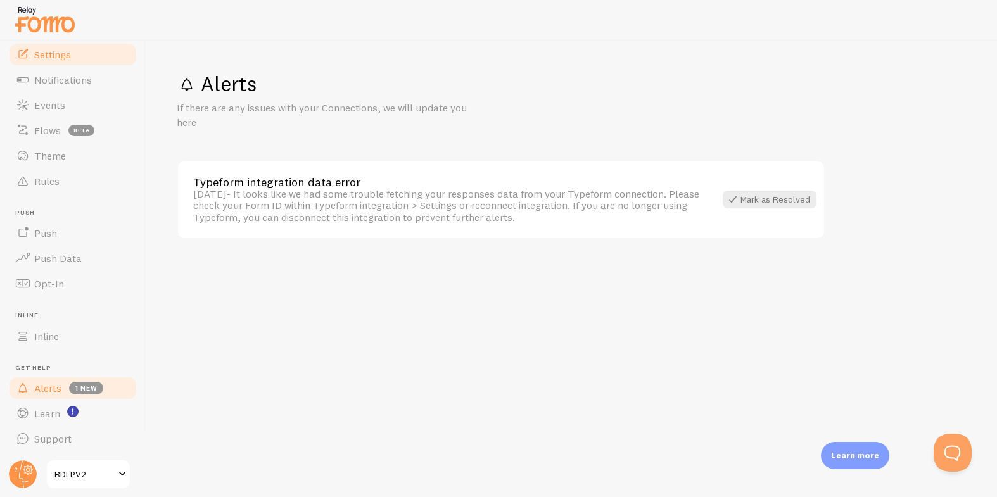
click at [63, 58] on span "Settings" at bounding box center [52, 54] width 37 height 13
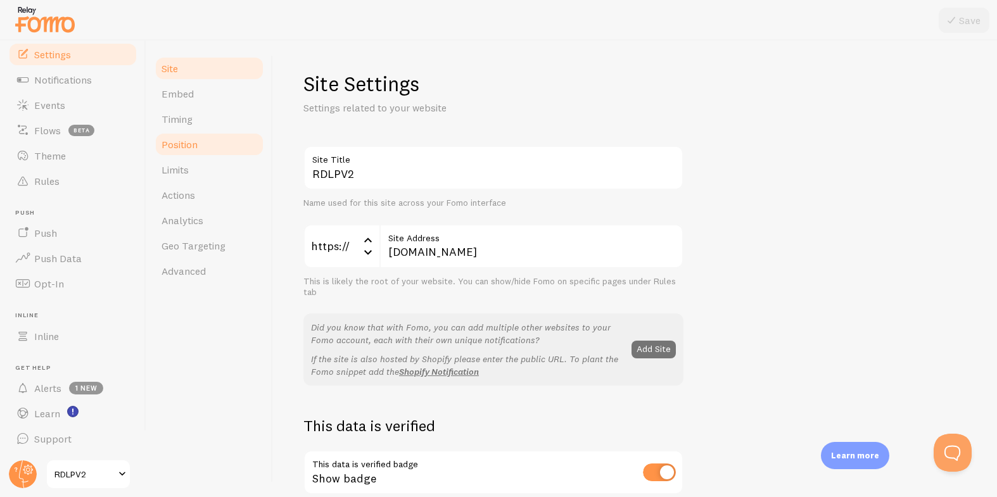
click at [182, 140] on span "Position" at bounding box center [180, 144] width 36 height 13
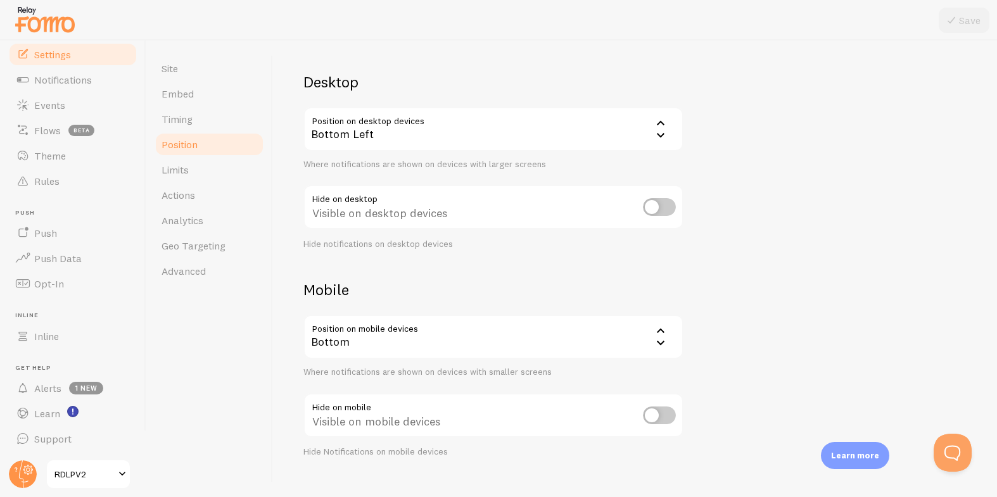
scroll to position [94, 0]
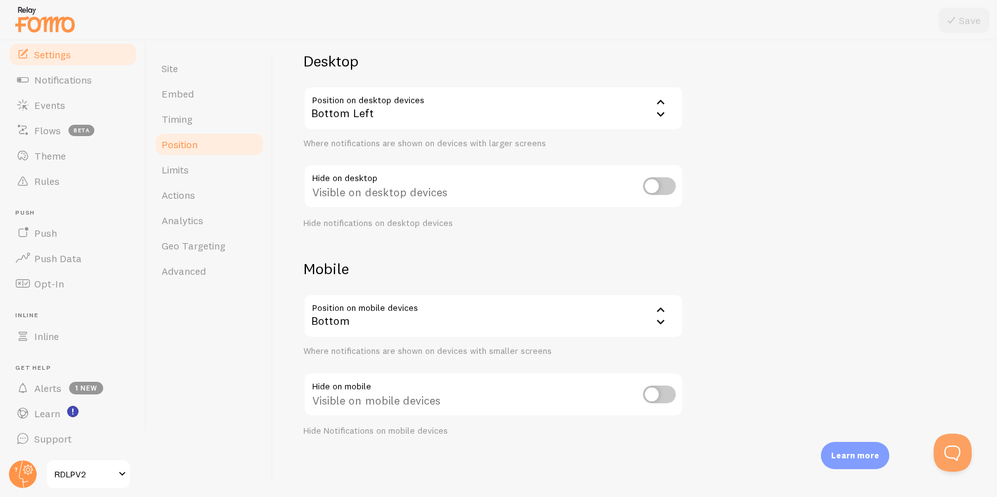
click at [457, 306] on div "Bottom" at bounding box center [493, 316] width 380 height 44
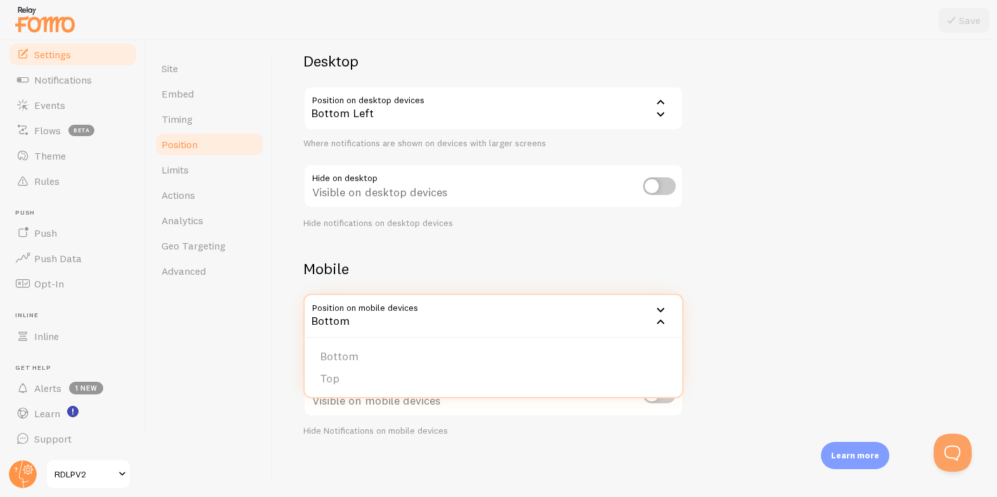
click at [771, 265] on div "Devices & Position Placement of notifications on mobile and desktop devices Des…" at bounding box center [634, 207] width 663 height 461
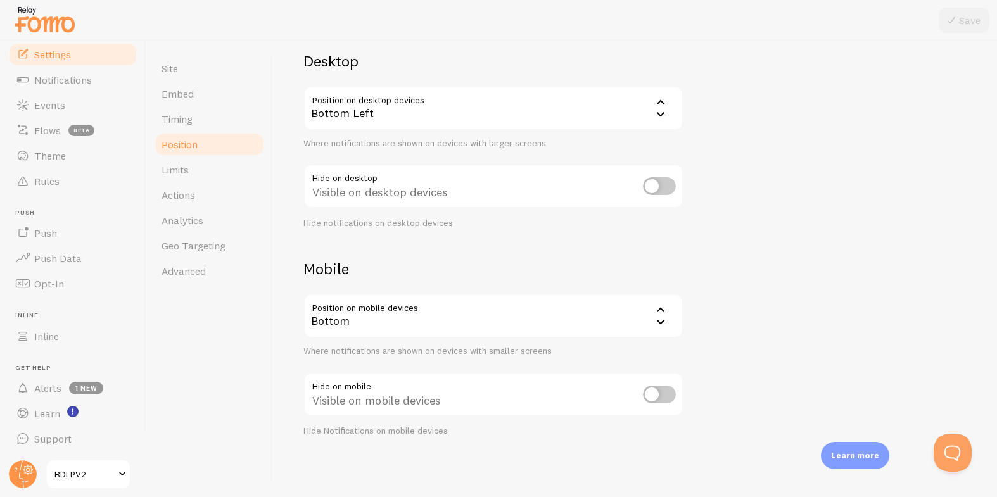
click at [350, 117] on div "Bottom Left" at bounding box center [493, 108] width 380 height 44
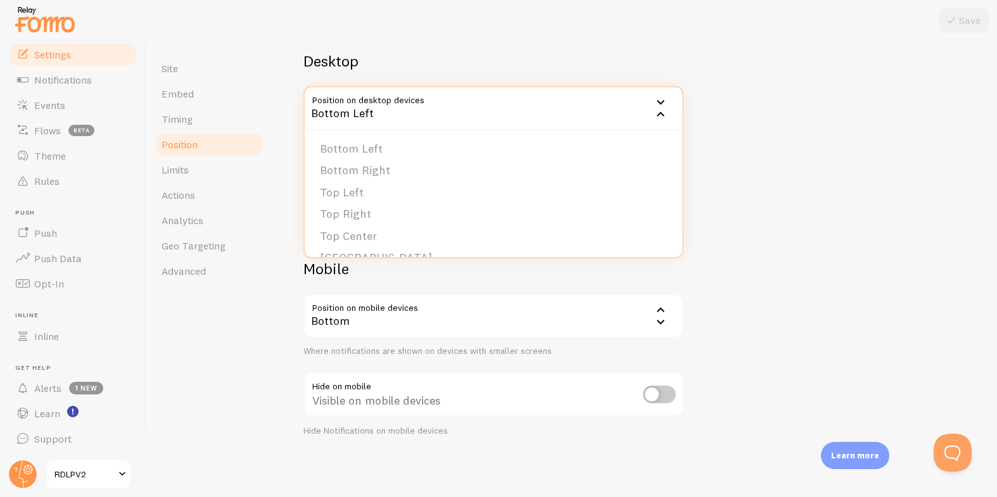
click at [722, 115] on div "Devices & Position Placement of notifications on mobile and desktop devices Des…" at bounding box center [634, 207] width 663 height 461
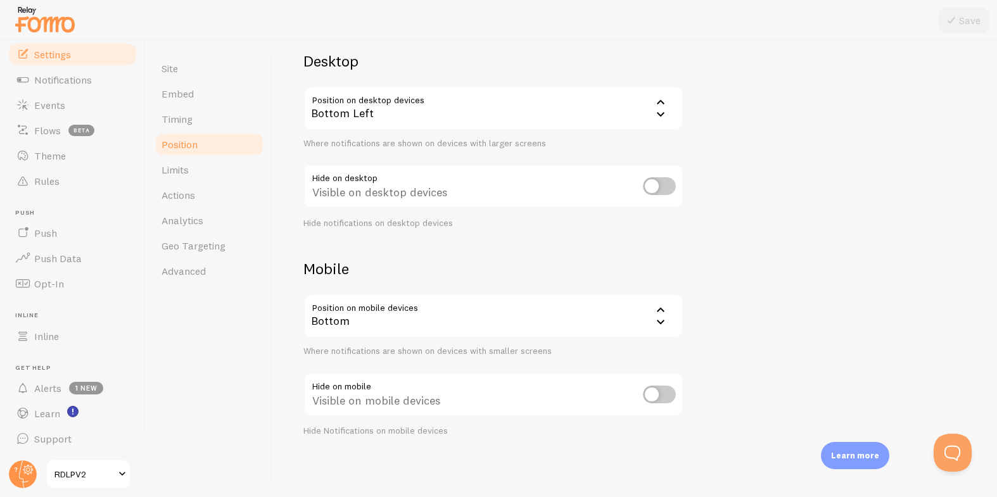
click at [501, 298] on div "Bottom" at bounding box center [493, 316] width 380 height 44
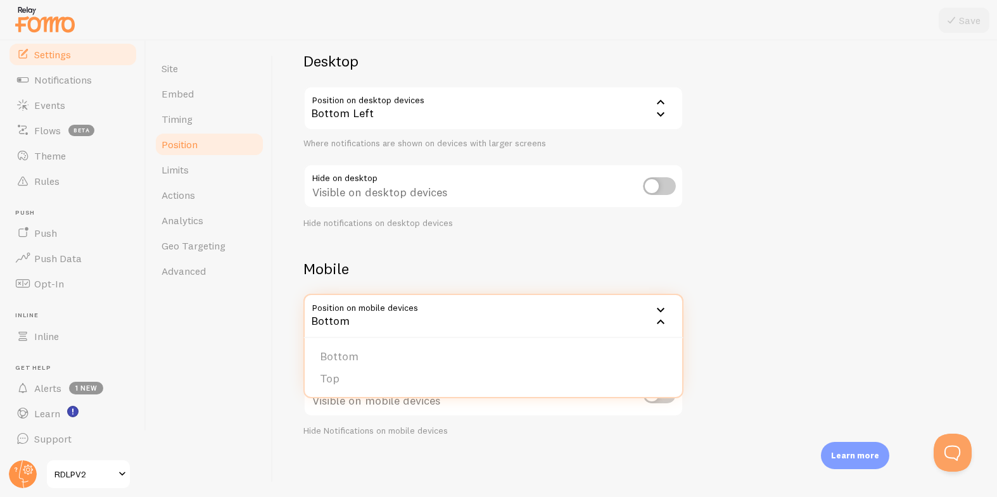
click at [751, 230] on div "Devices & Position Placement of notifications on mobile and desktop devices Des…" at bounding box center [634, 207] width 663 height 461
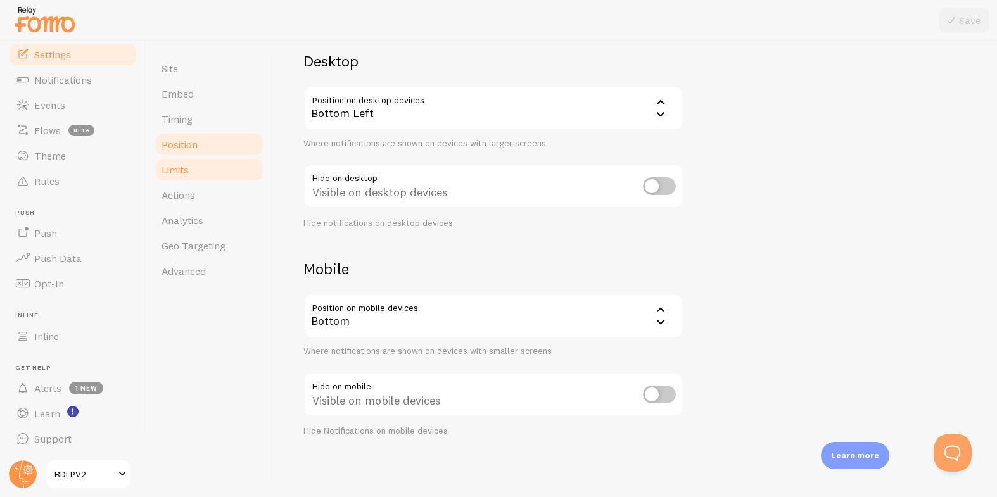
click at [169, 164] on span "Limits" at bounding box center [175, 169] width 27 height 13
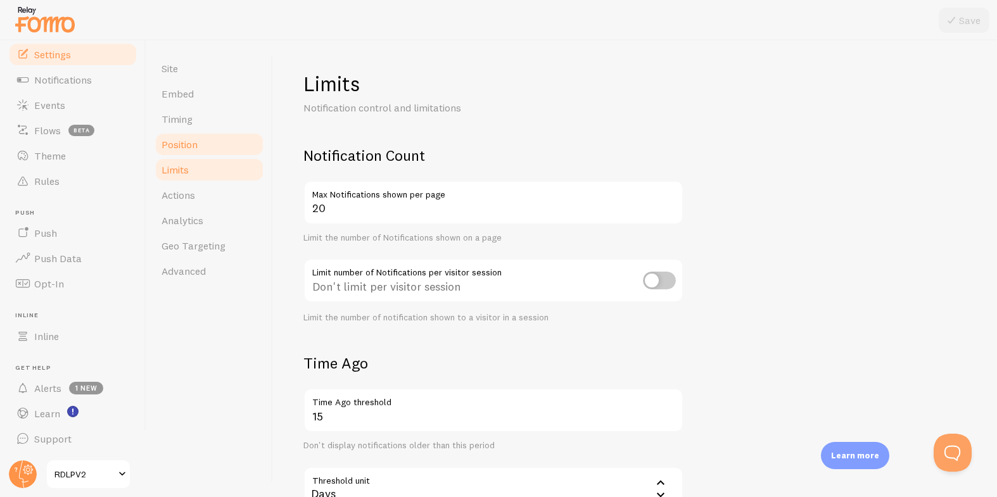
click at [170, 150] on span "Position" at bounding box center [180, 144] width 36 height 13
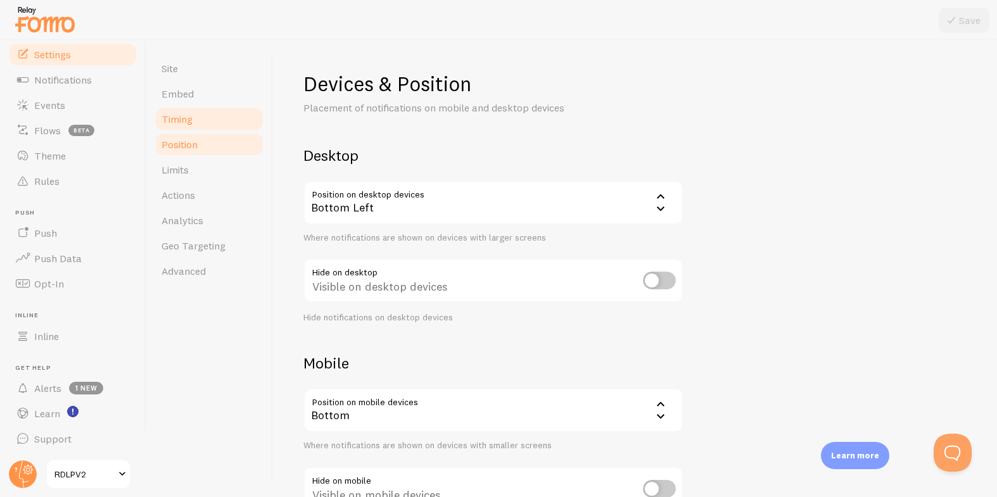
click at [176, 110] on link "Timing" at bounding box center [209, 118] width 111 height 25
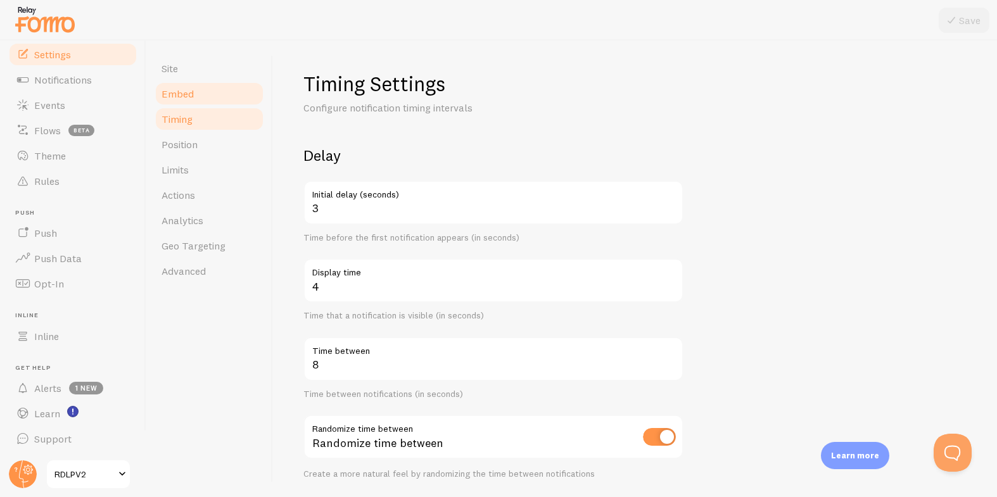
click at [174, 89] on span "Embed" at bounding box center [178, 93] width 32 height 13
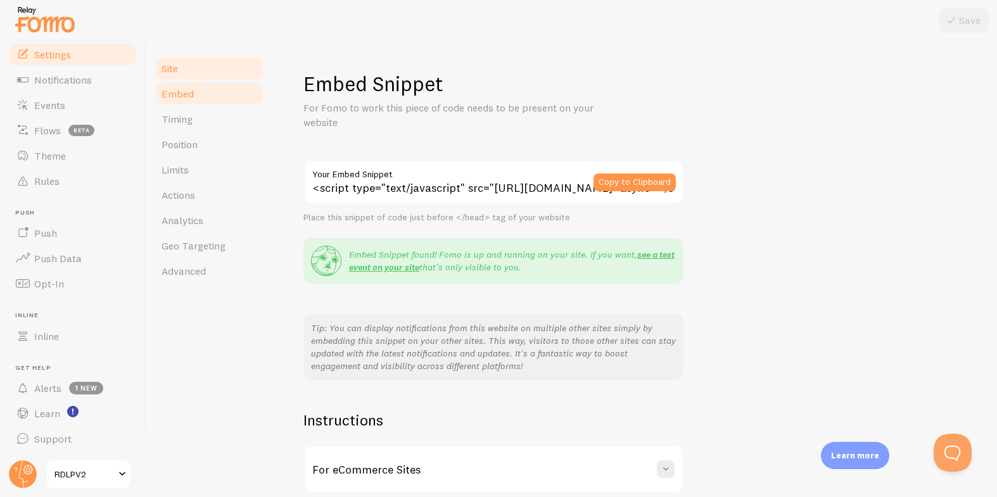
click at [172, 67] on span "Site" at bounding box center [170, 68] width 16 height 13
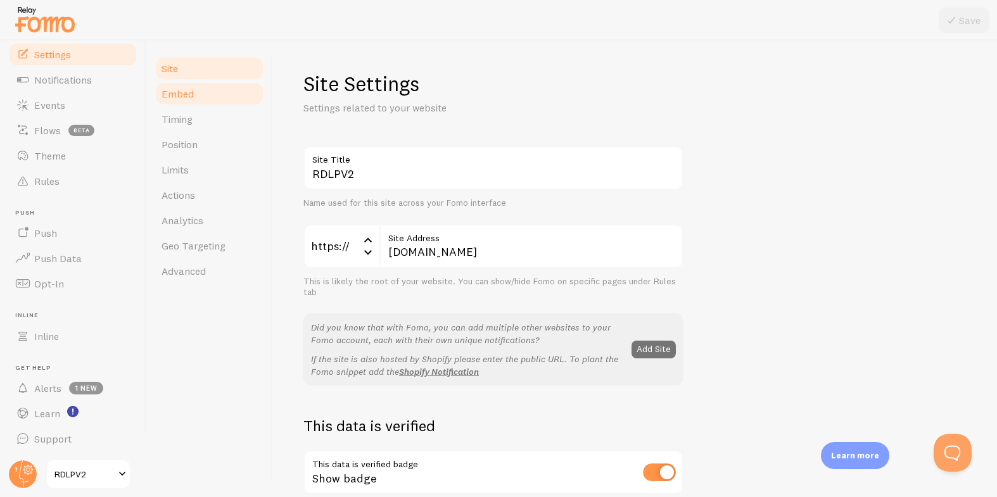
click at [176, 85] on link "Embed" at bounding box center [209, 93] width 111 height 25
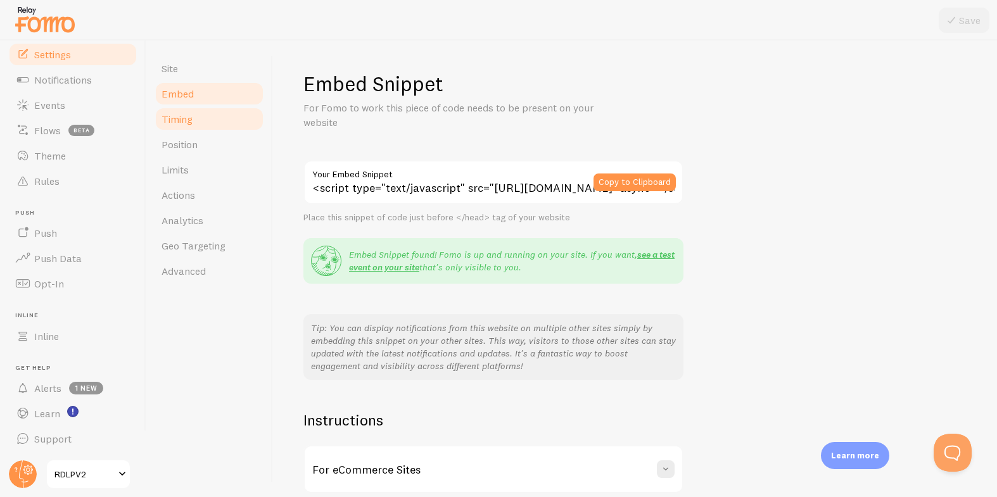
click at [195, 123] on link "Timing" at bounding box center [209, 118] width 111 height 25
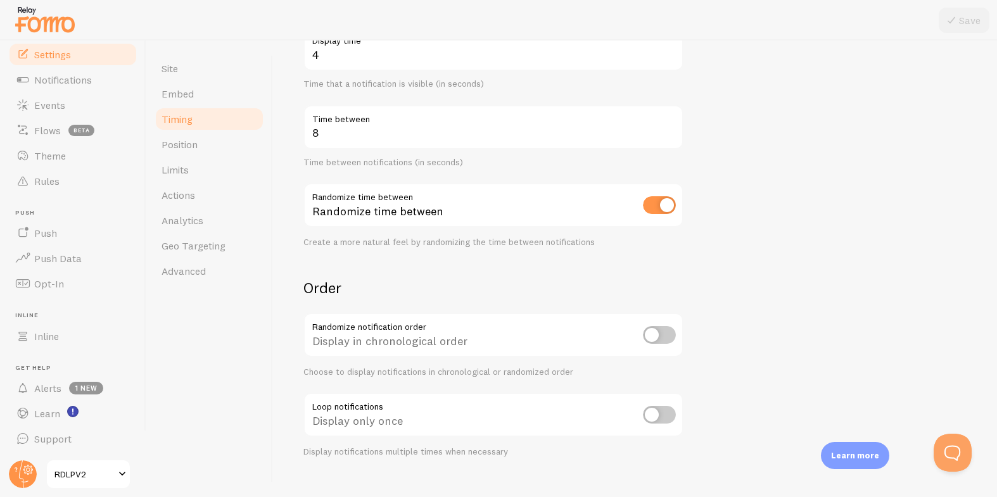
scroll to position [228, 0]
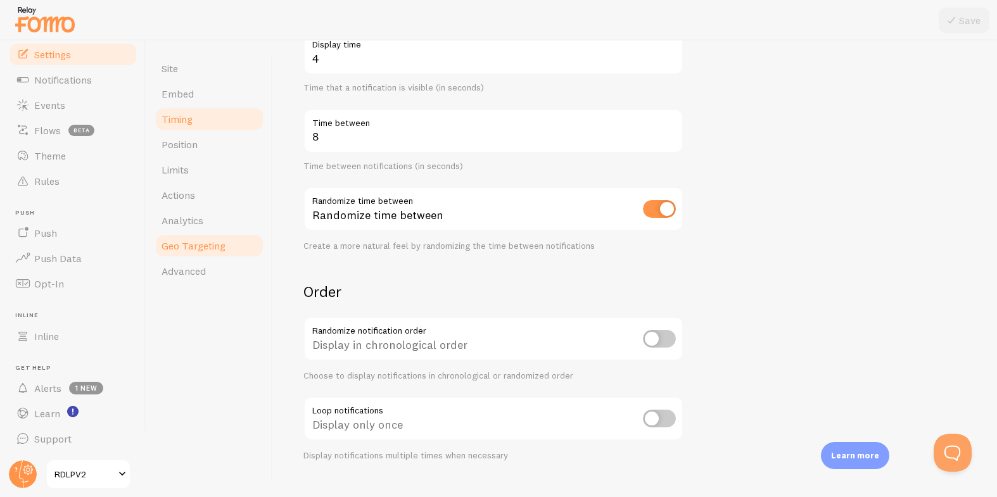
click at [219, 241] on span "Geo Targeting" at bounding box center [194, 245] width 64 height 13
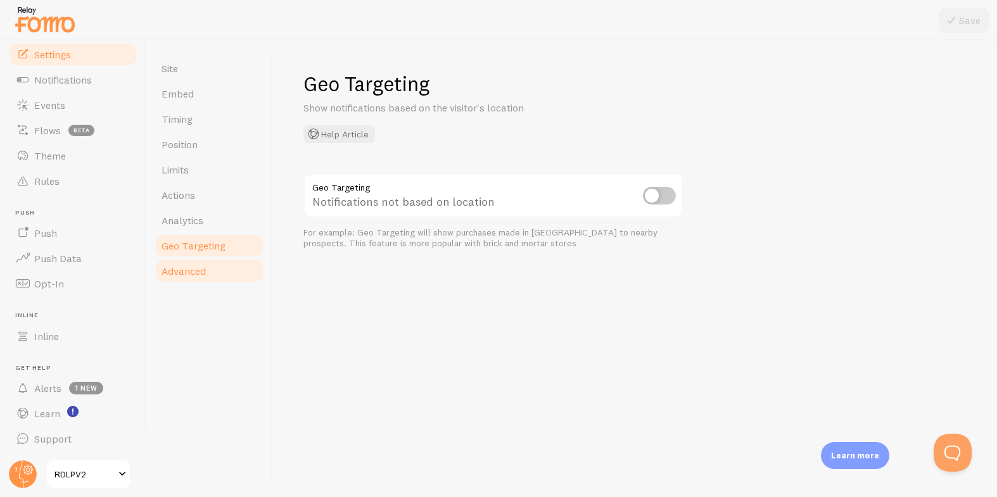
click at [205, 264] on link "Advanced" at bounding box center [209, 271] width 111 height 25
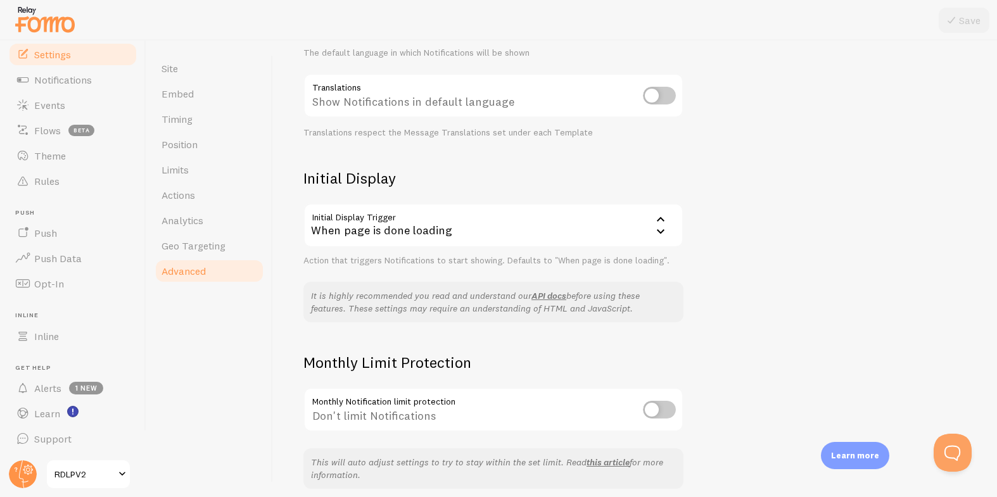
scroll to position [238, 0]
